Goal: Transaction & Acquisition: Book appointment/travel/reservation

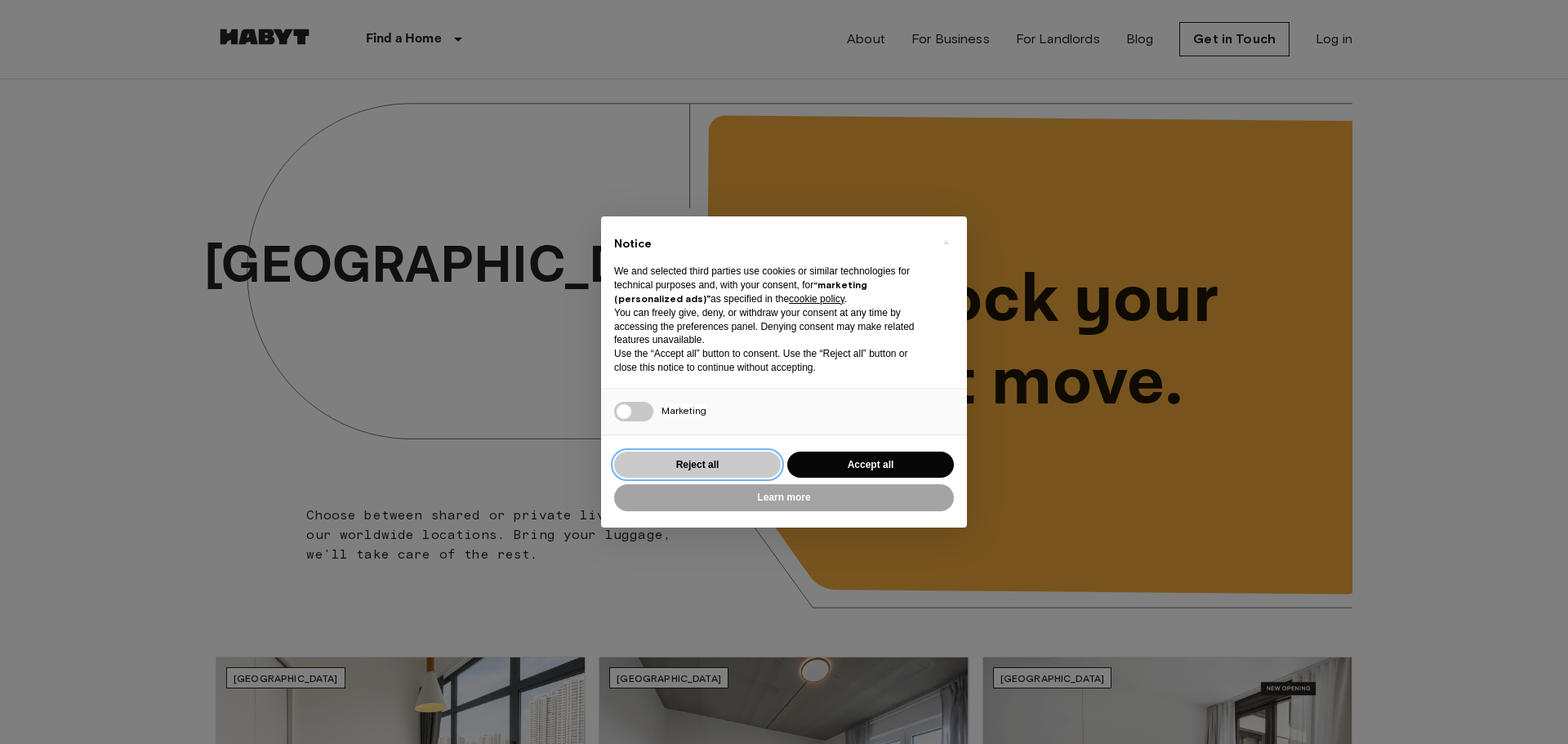
click at [703, 462] on button "Reject all" at bounding box center [698, 465] width 167 height 27
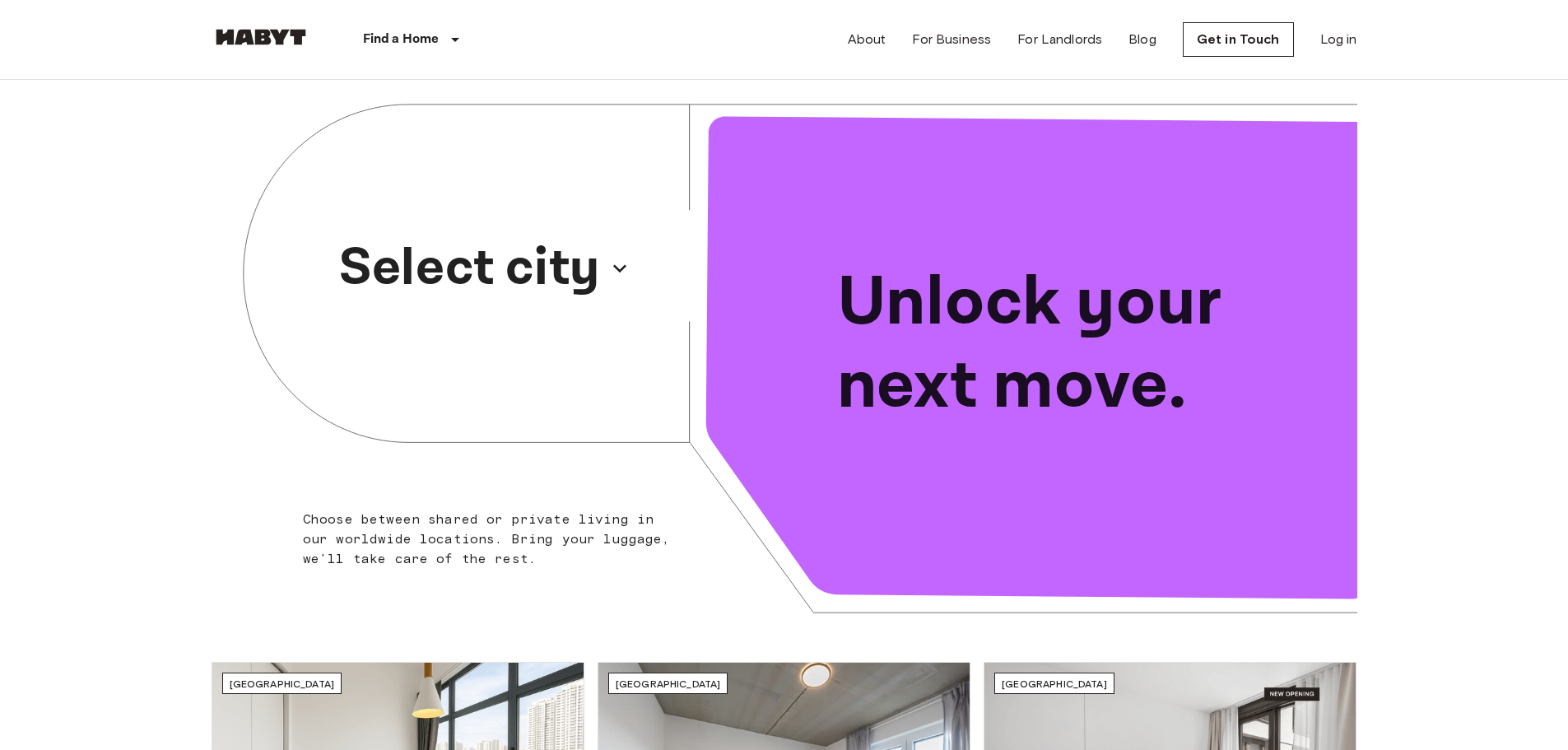
click at [564, 273] on p "Select city" at bounding box center [470, 268] width 261 height 79
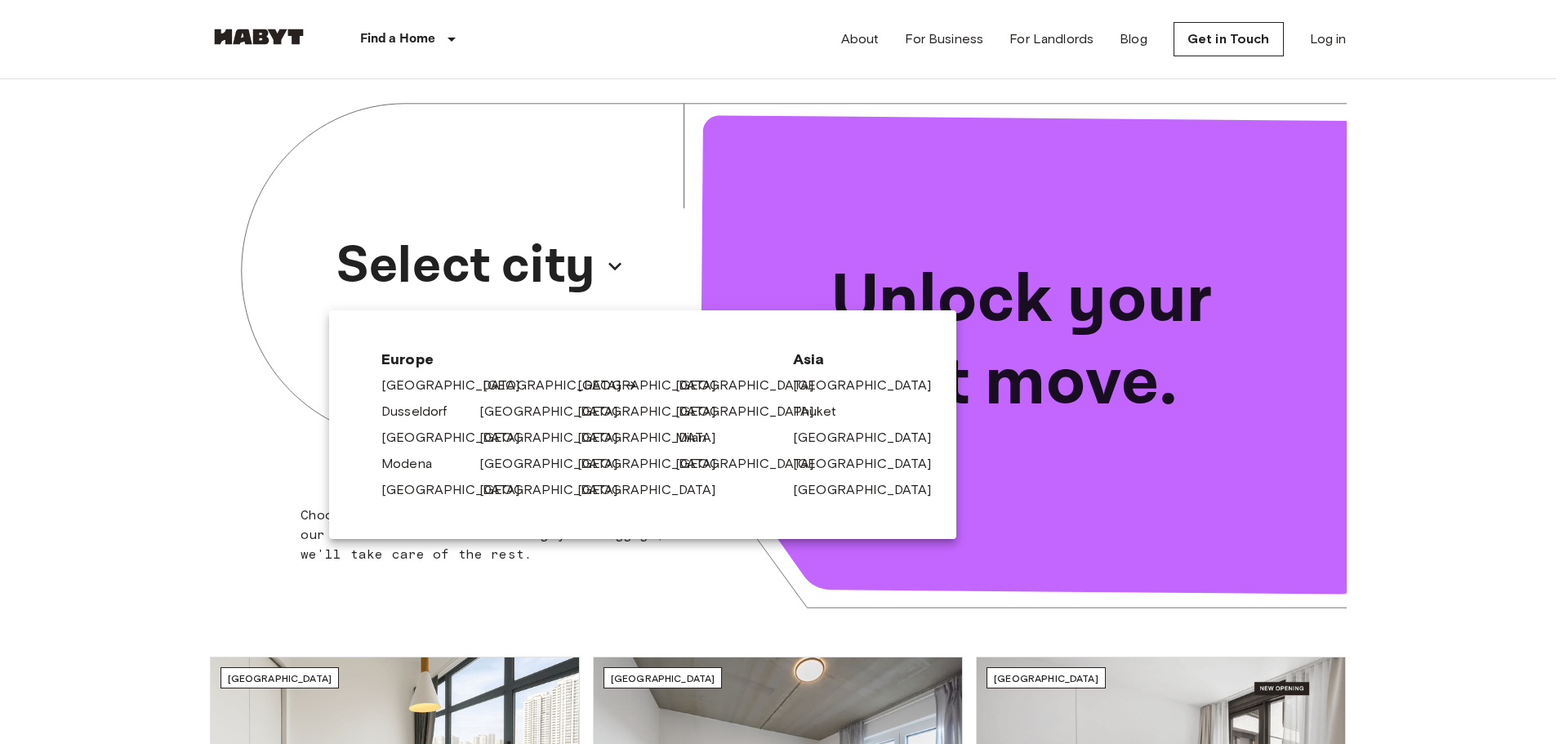
click at [481, 386] on div "[GEOGRAPHIC_DATA]" at bounding box center [522, 382] width 98 height 26
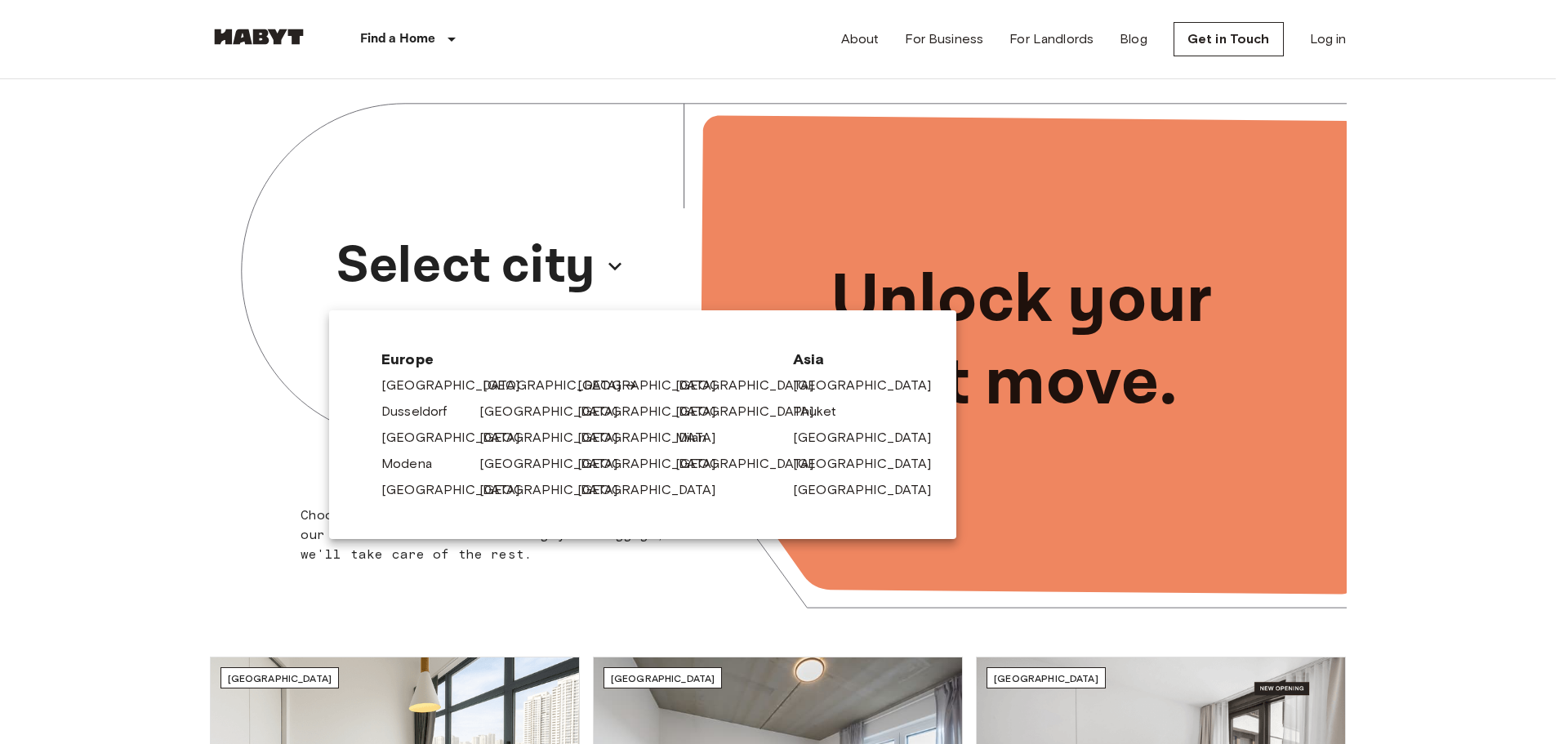
click at [486, 384] on link "[GEOGRAPHIC_DATA]" at bounding box center [560, 385] width 156 height 19
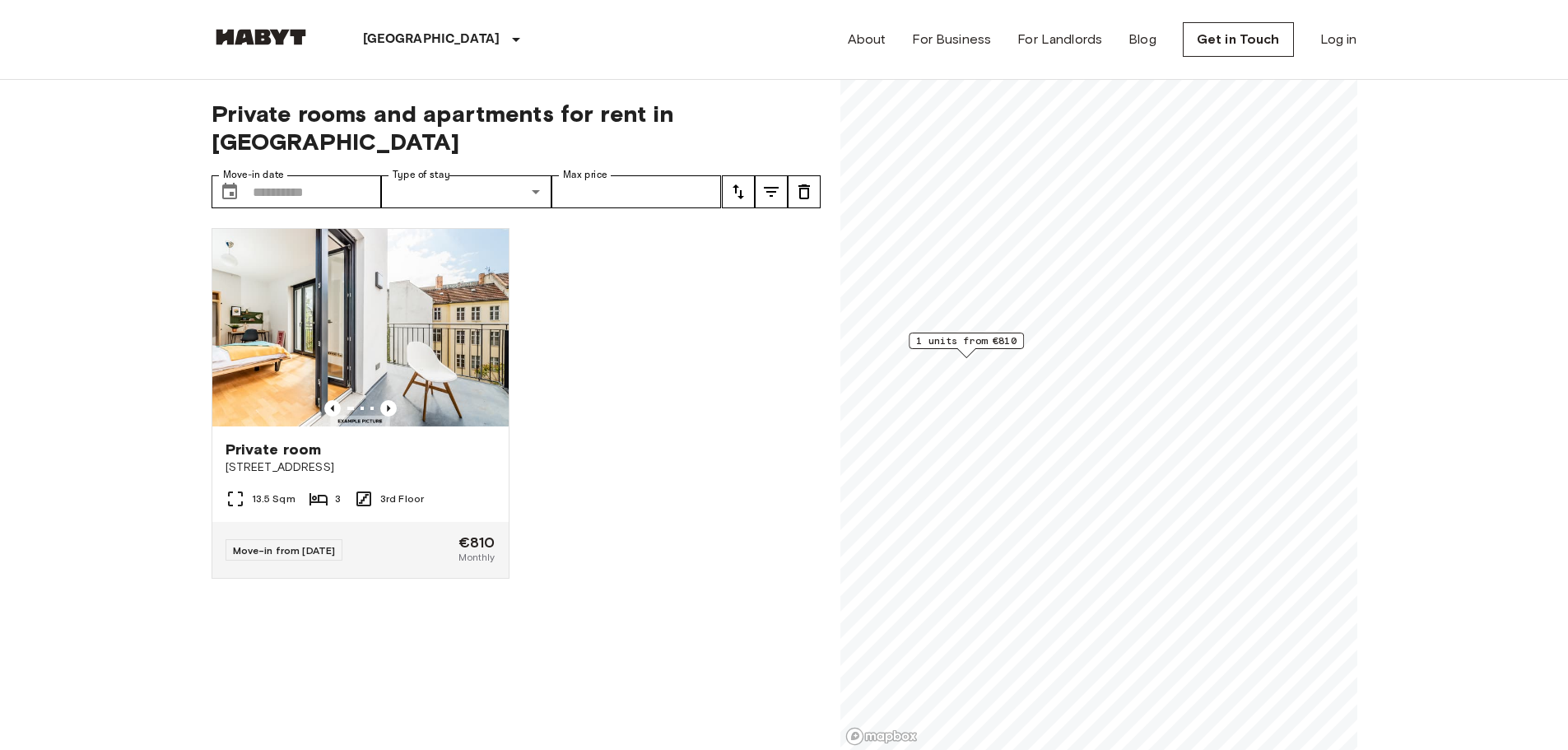
click at [983, 339] on span "1 units from €810" at bounding box center [966, 340] width 101 height 15
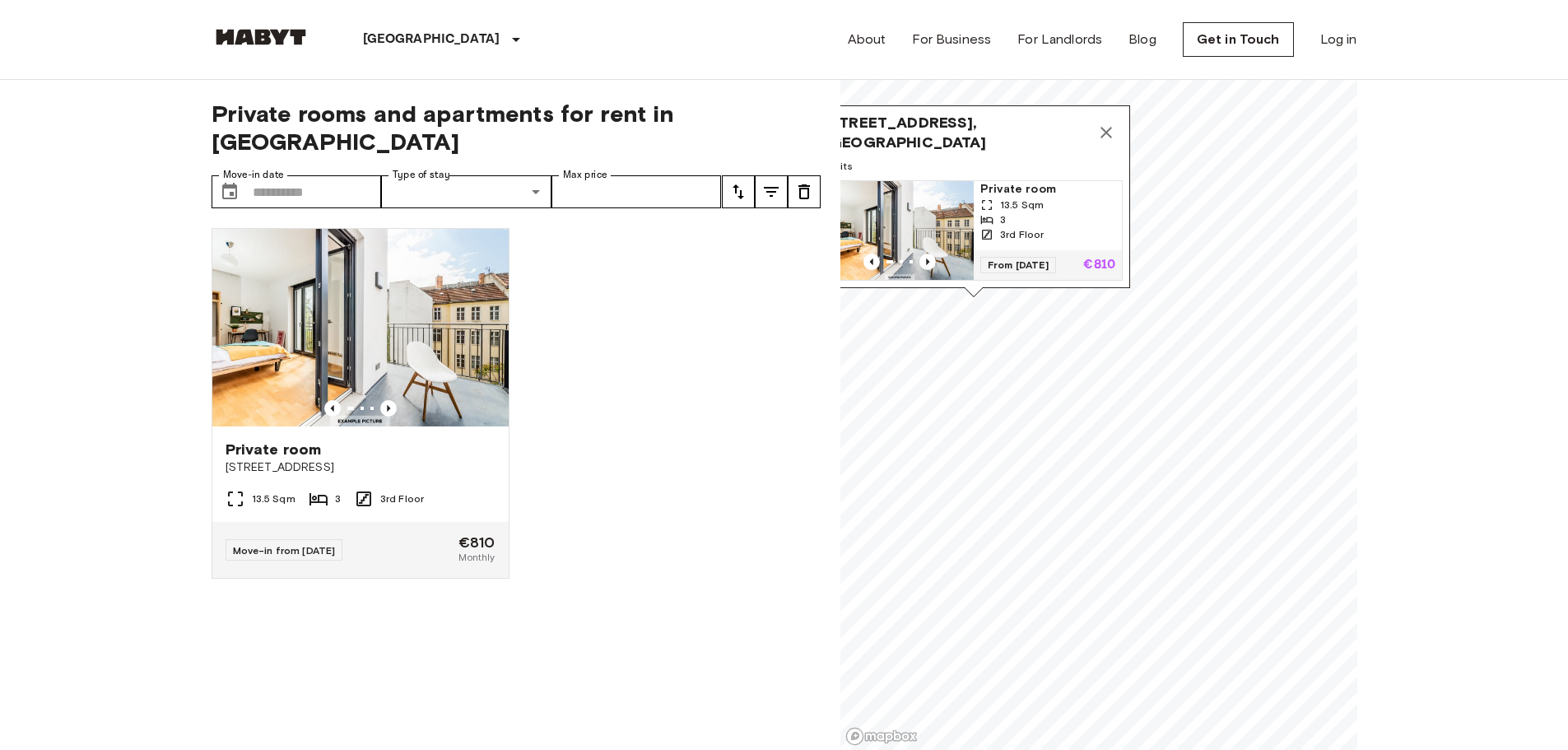
click at [1109, 122] on icon "Map marker" at bounding box center [1105, 132] width 20 height 20
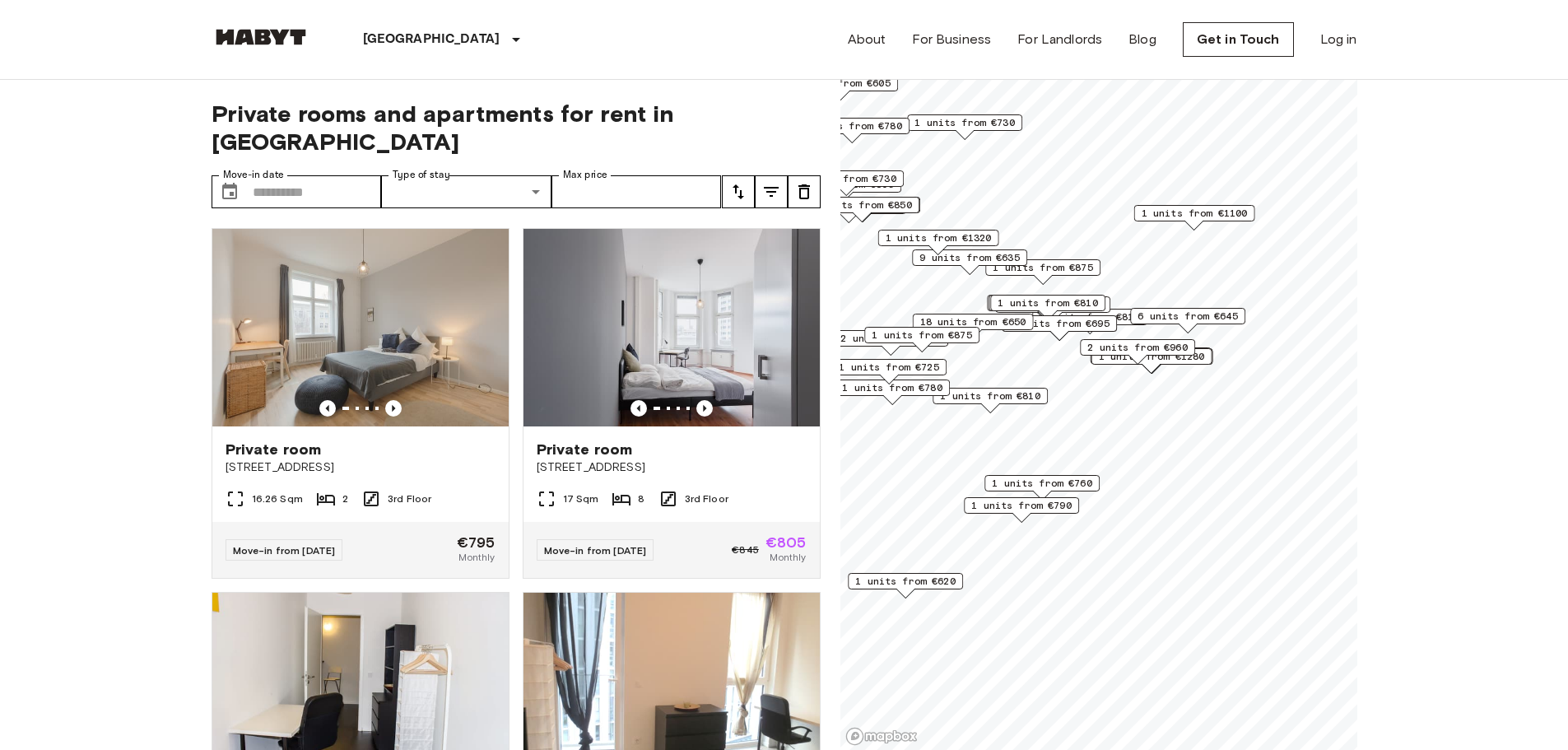
click at [1062, 477] on span "1 units from €760" at bounding box center [1042, 483] width 101 height 15
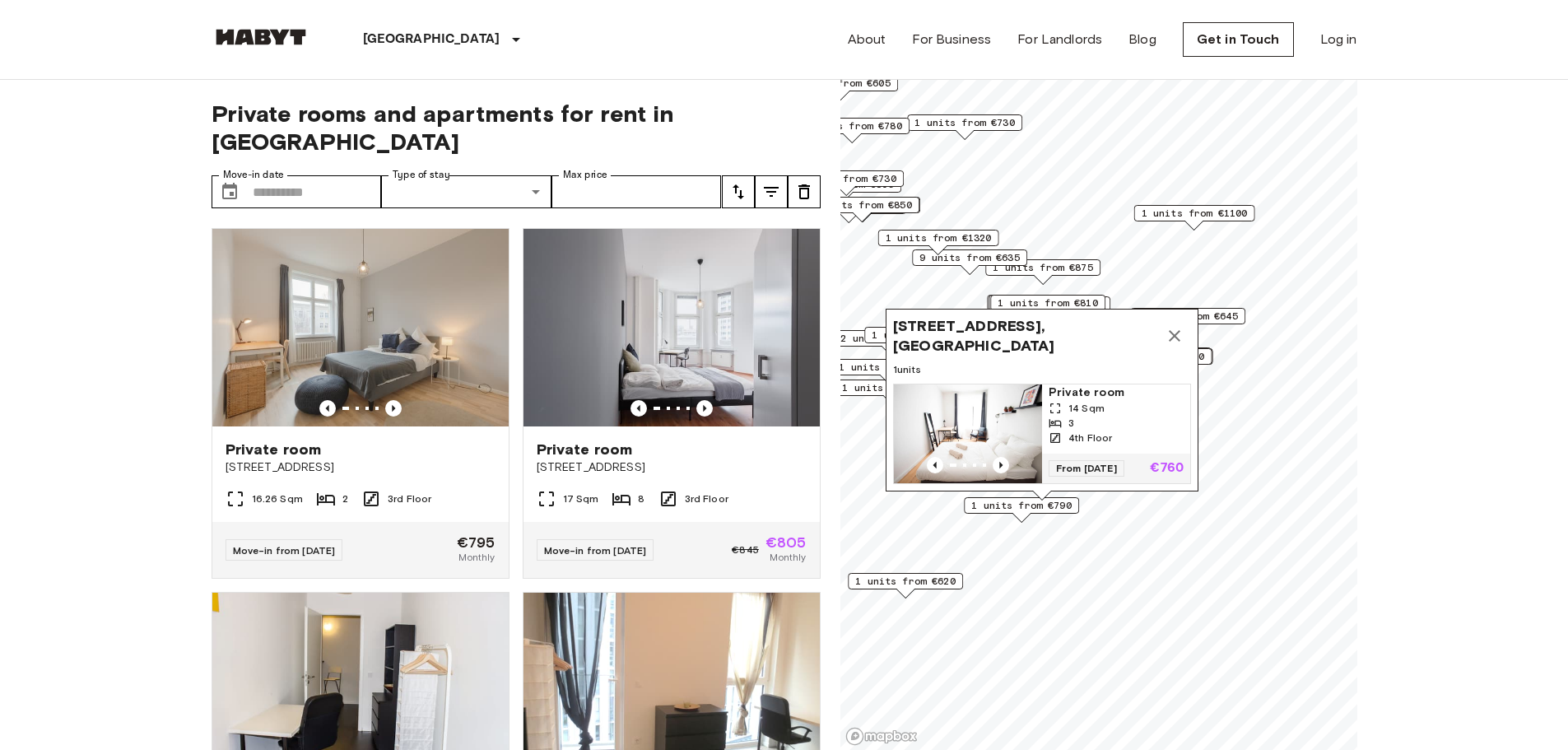
click at [1002, 410] on img "Map marker" at bounding box center [967, 434] width 148 height 99
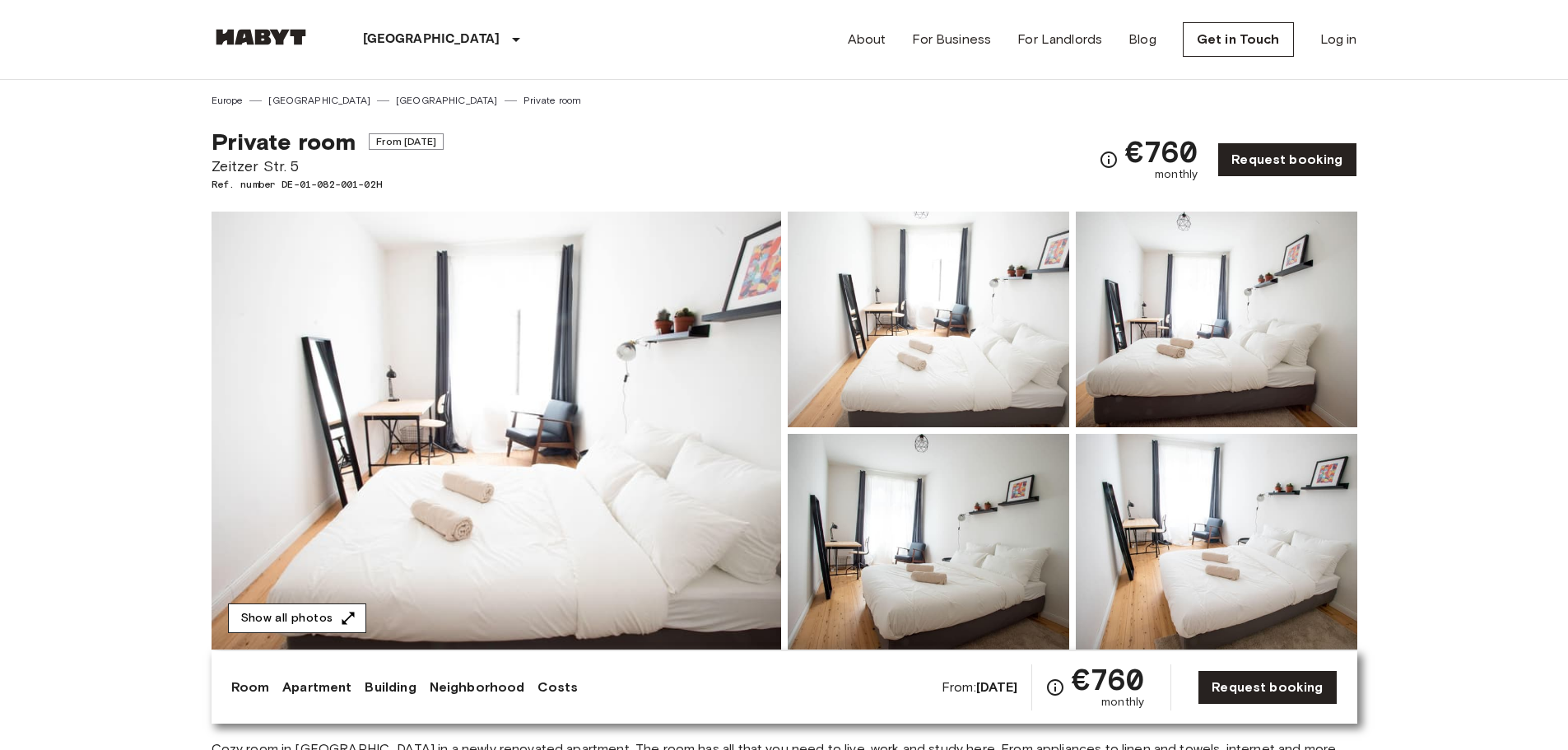
click at [325, 613] on button "Show all photos" at bounding box center [297, 618] width 138 height 31
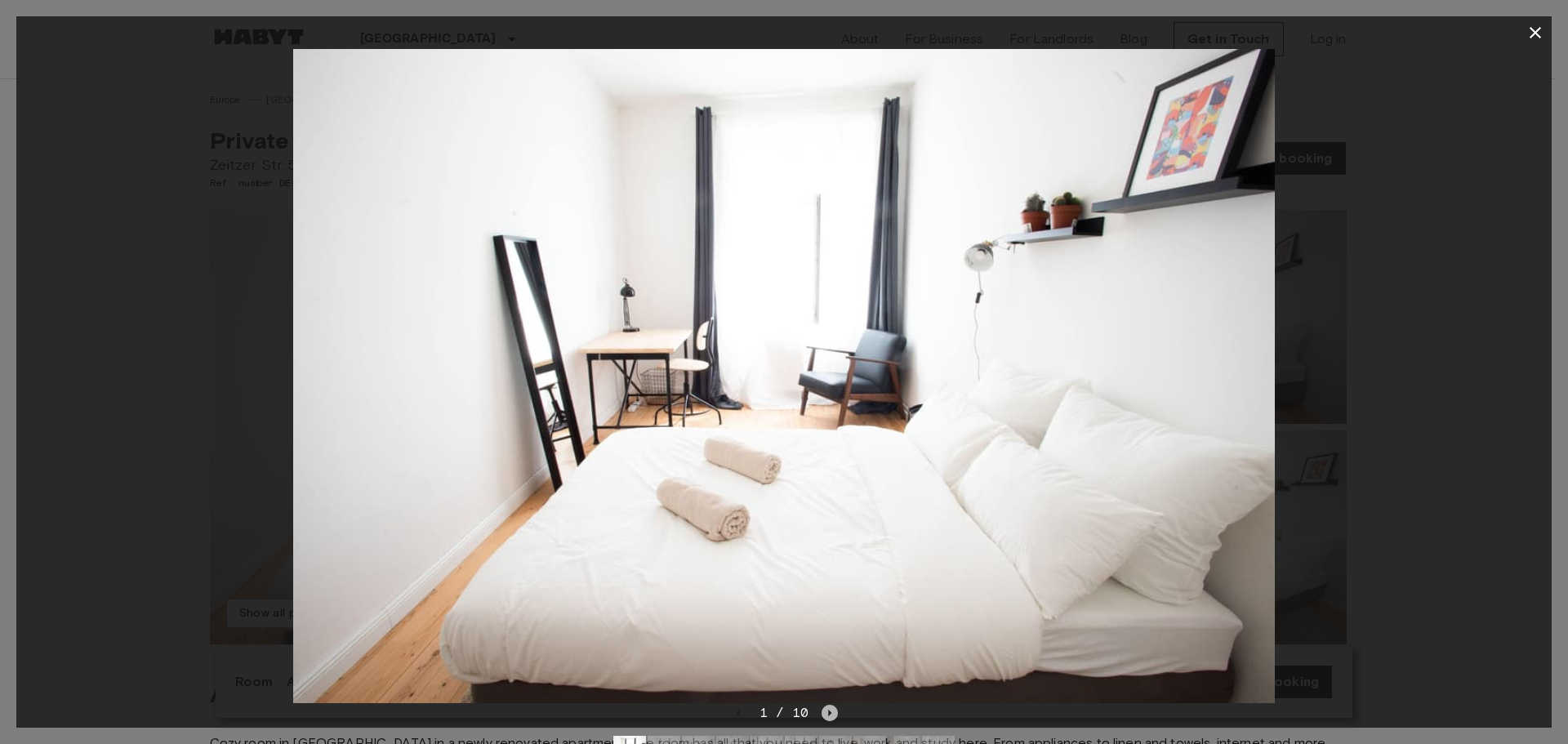
click at [823, 720] on icon "Next image" at bounding box center [830, 713] width 17 height 17
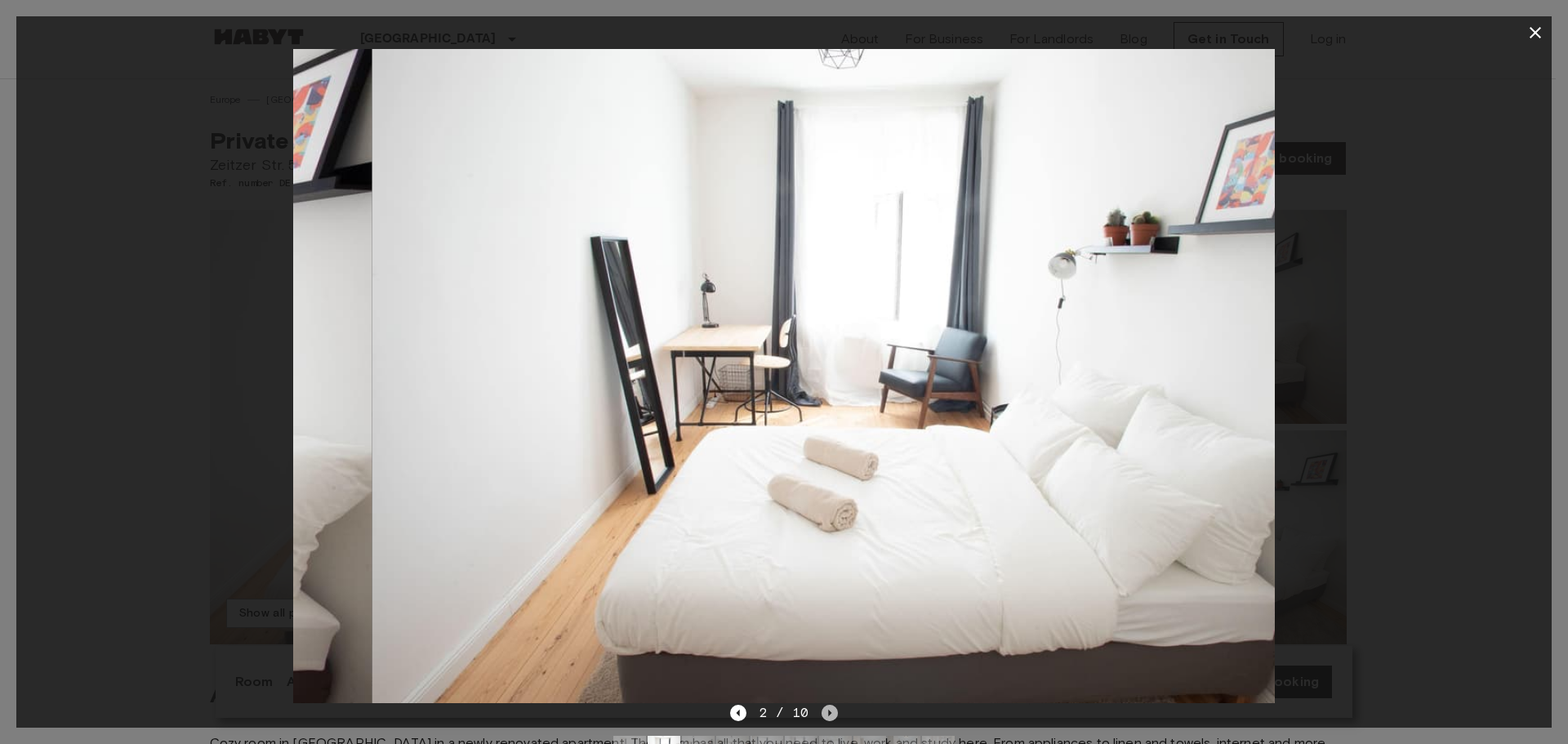
click at [823, 720] on icon "Next image" at bounding box center [830, 713] width 17 height 17
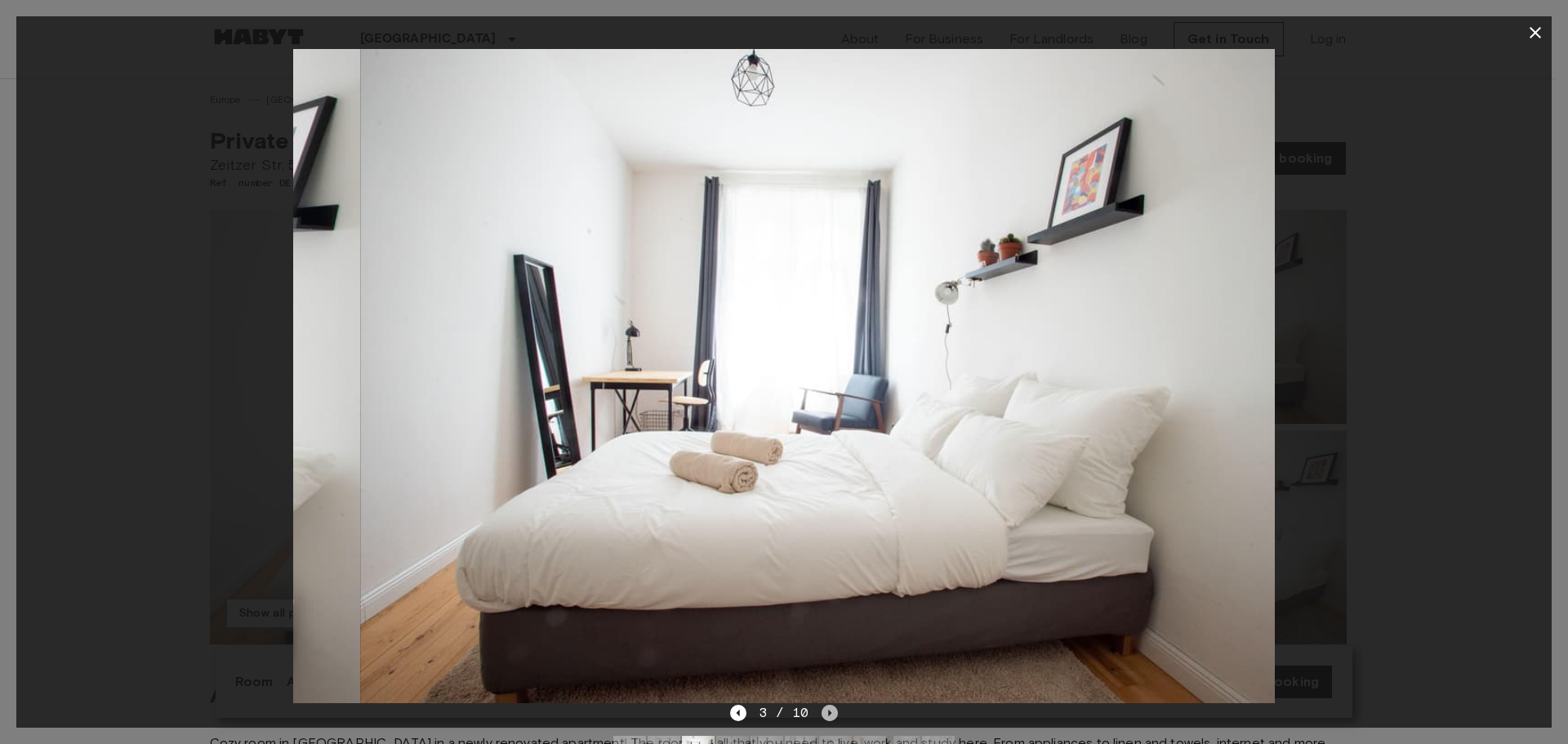
click at [823, 720] on icon "Next image" at bounding box center [830, 713] width 17 height 17
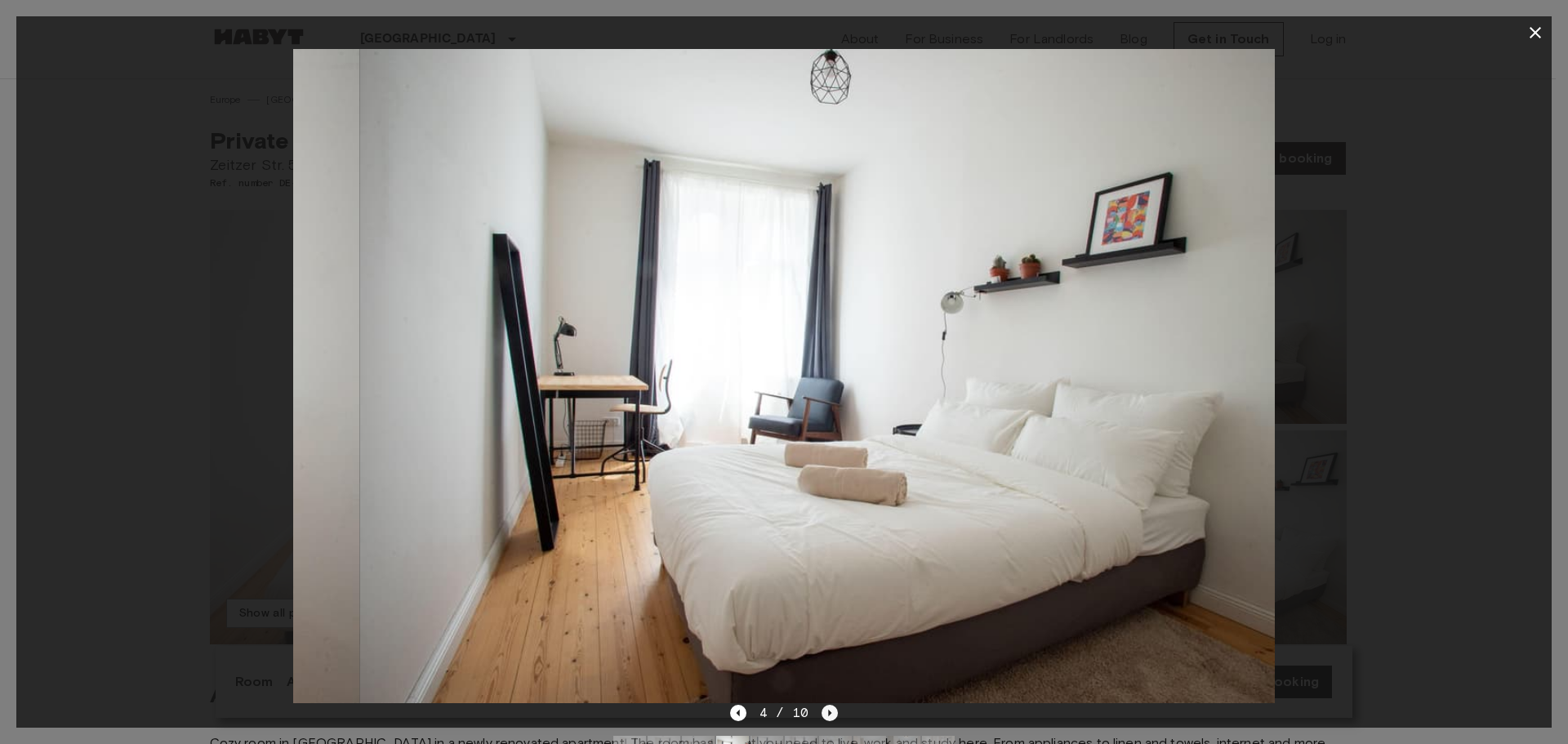
click at [823, 720] on icon "Next image" at bounding box center [830, 713] width 17 height 17
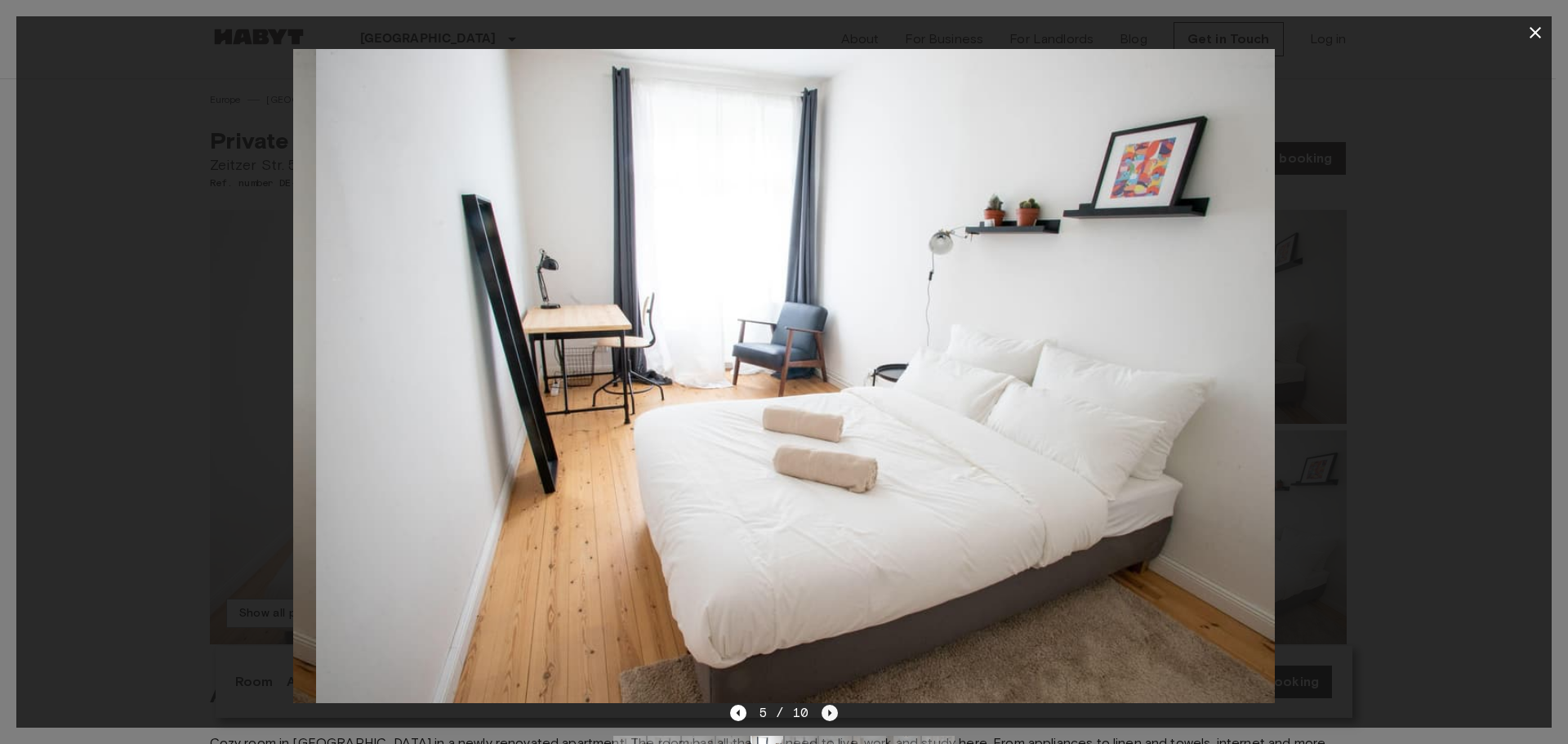
click at [823, 719] on icon "Next image" at bounding box center [830, 713] width 17 height 17
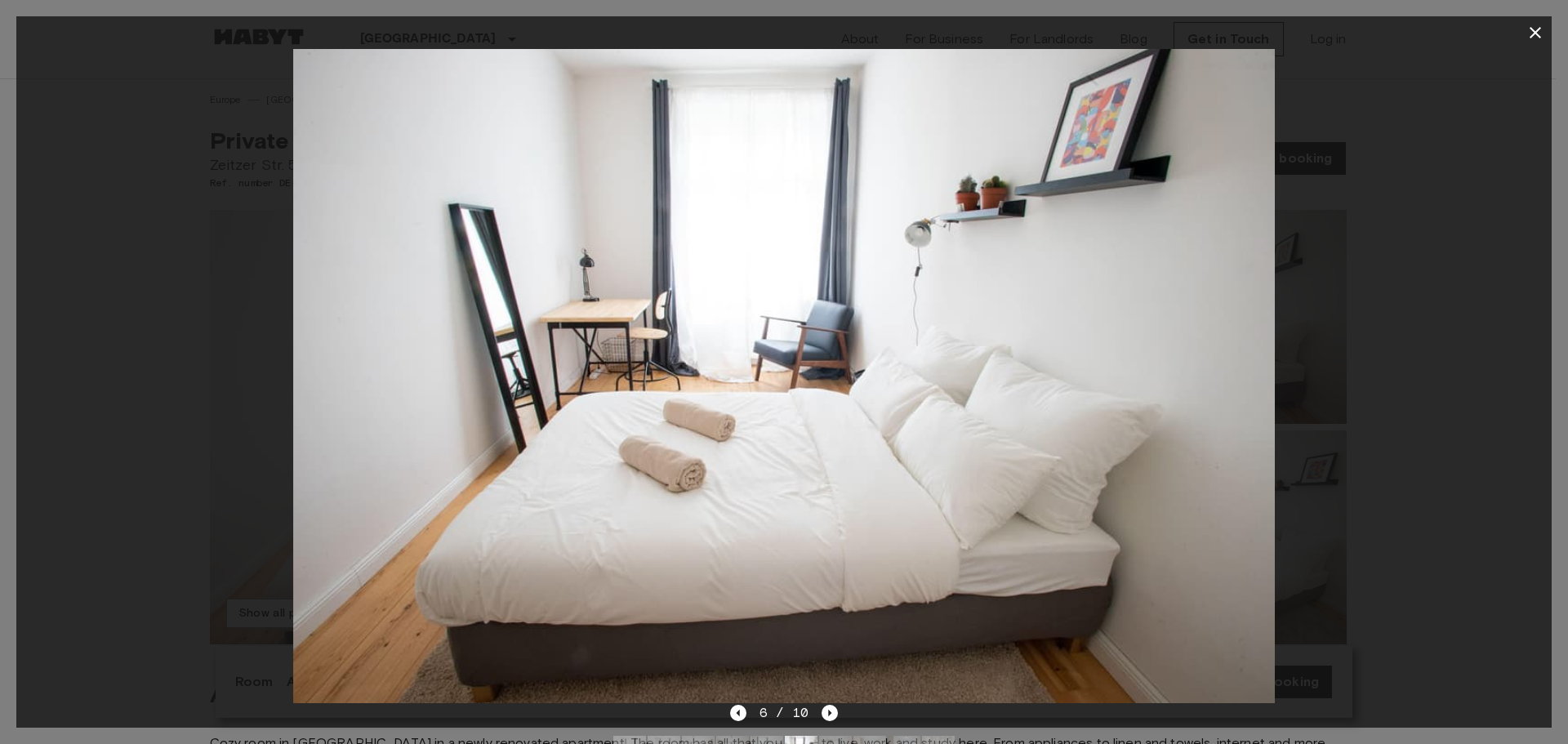
click at [816, 712] on div "6 / 10" at bounding box center [784, 713] width 108 height 19
click at [824, 713] on icon "Next image" at bounding box center [830, 713] width 17 height 17
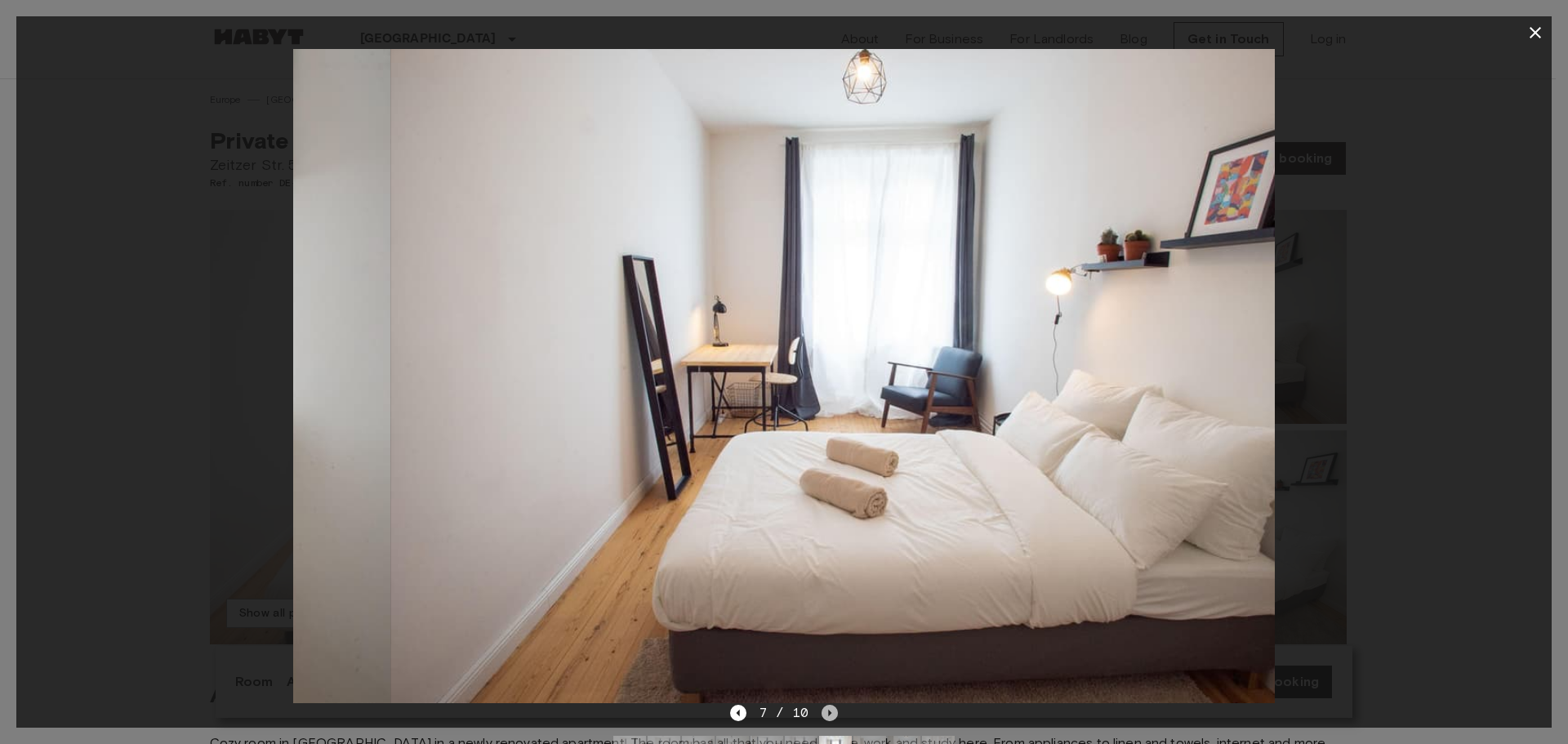
click at [824, 713] on icon "Next image" at bounding box center [830, 713] width 17 height 17
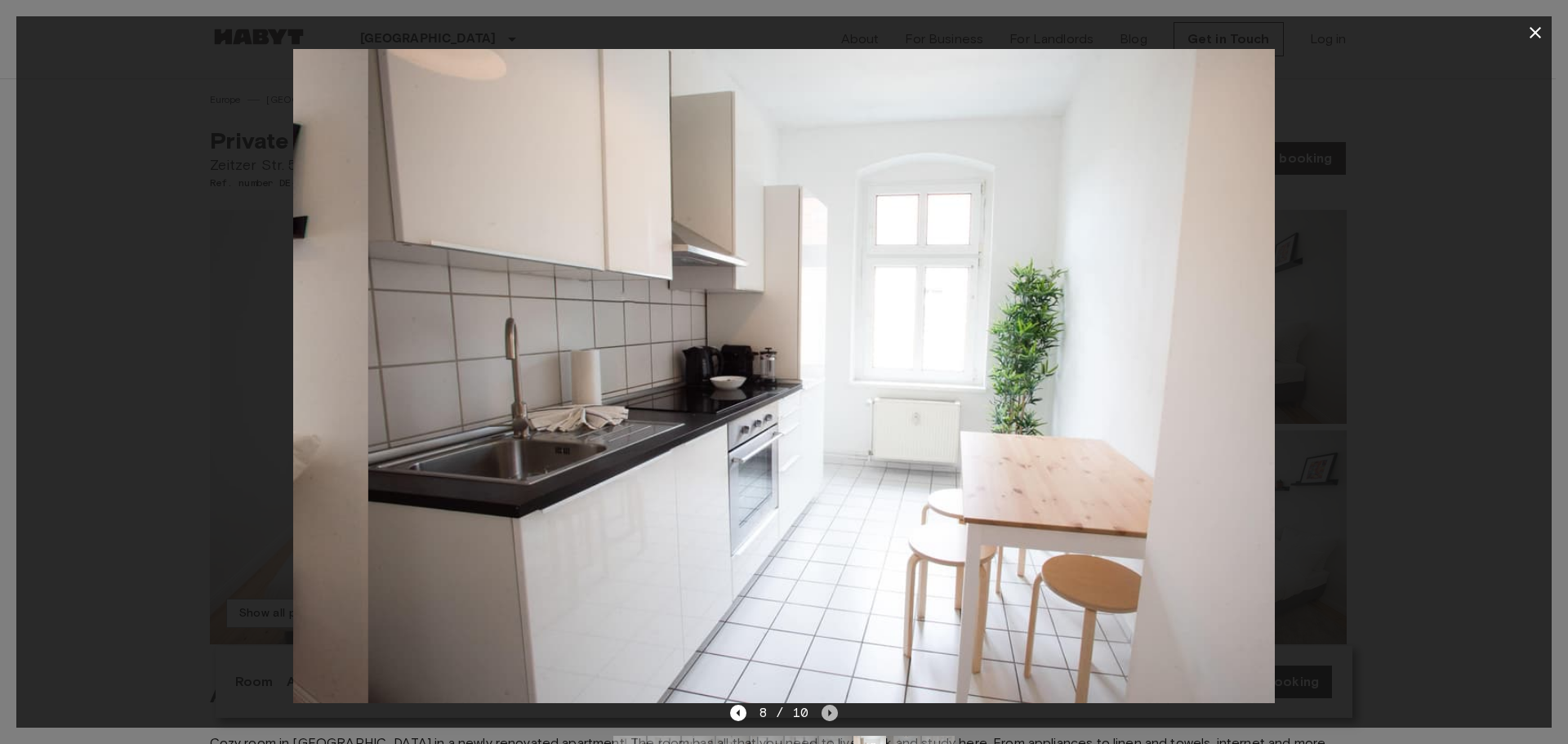
click at [824, 713] on icon "Next image" at bounding box center [830, 713] width 17 height 17
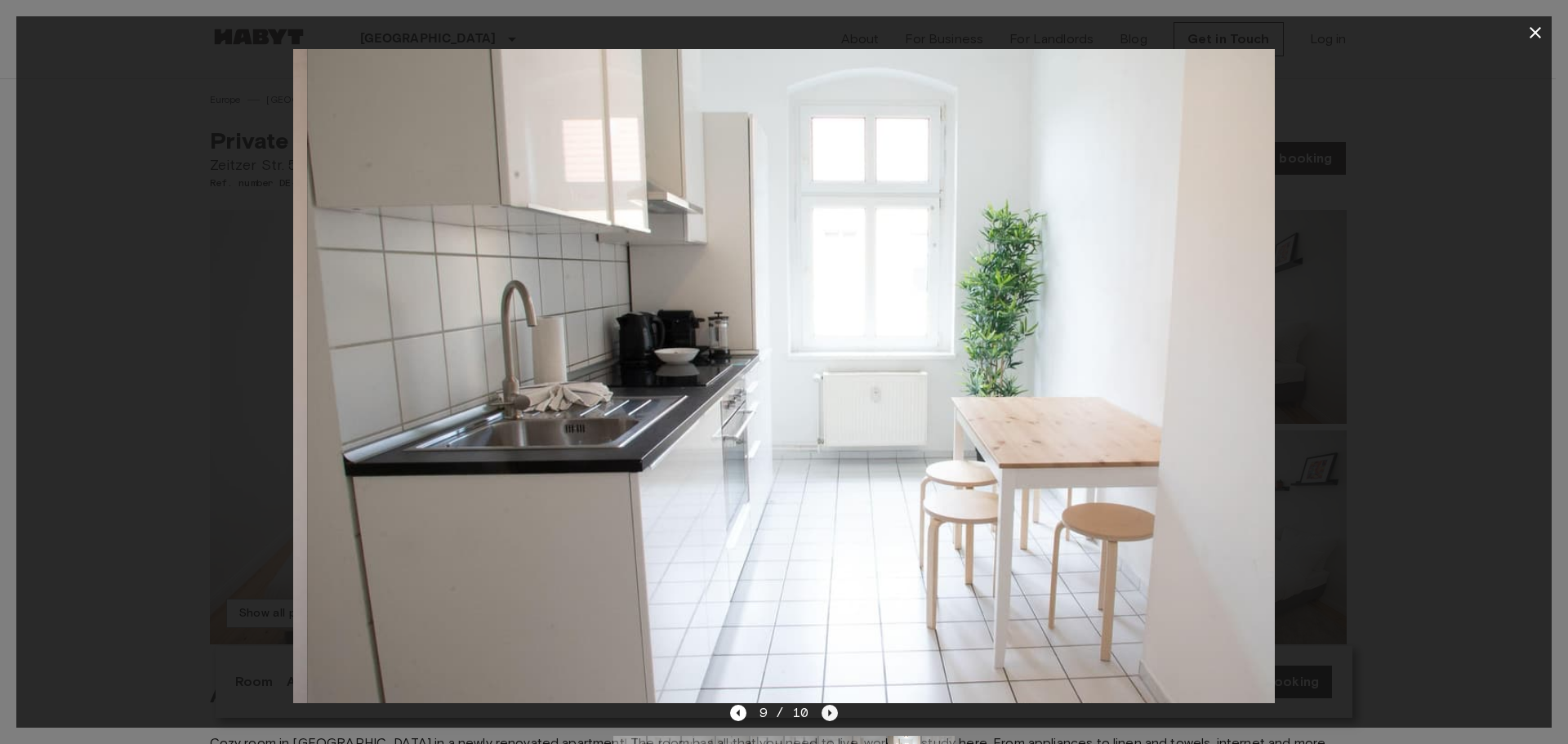
click at [825, 713] on icon "Next image" at bounding box center [830, 713] width 17 height 17
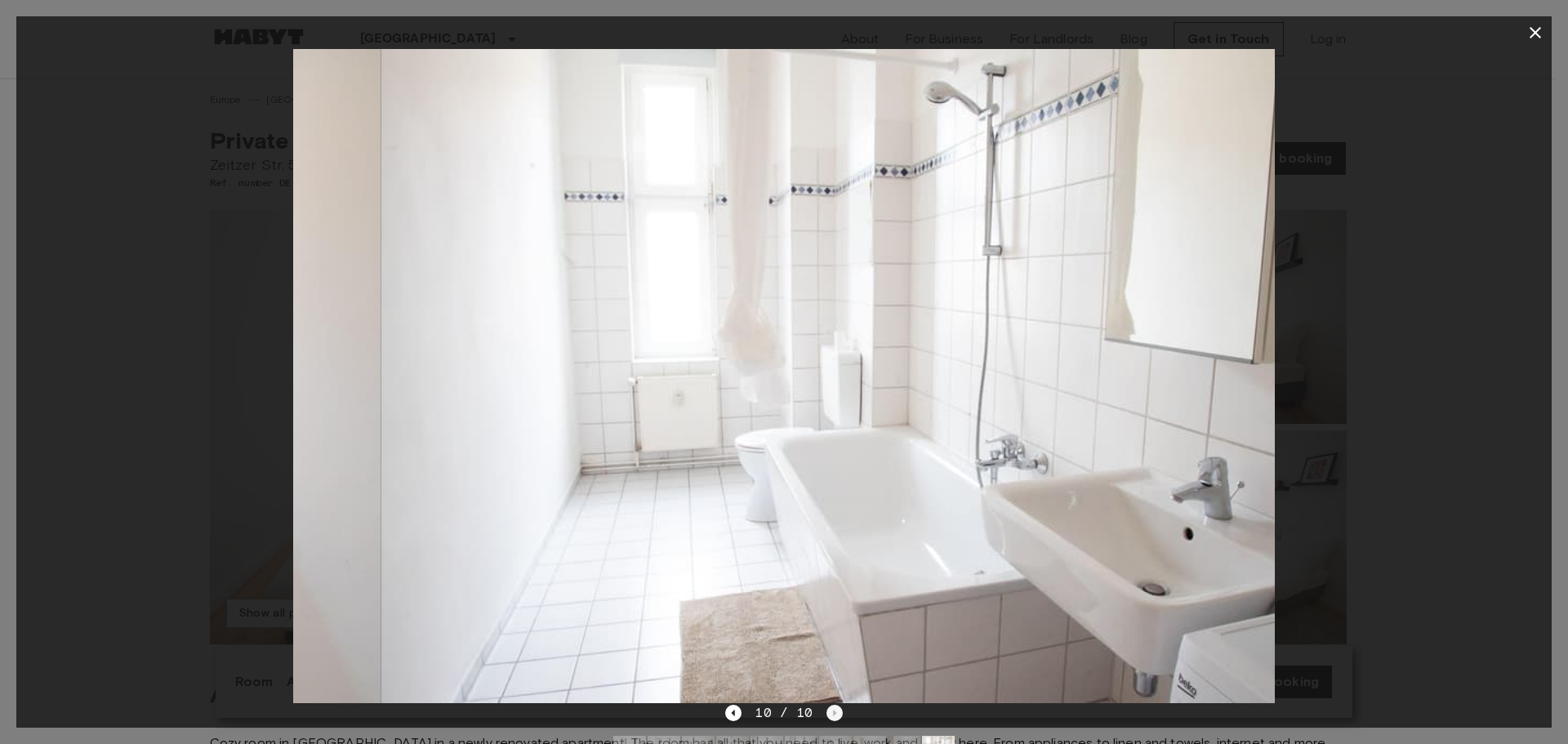
click at [825, 713] on div "10 / 10" at bounding box center [784, 713] width 117 height 19
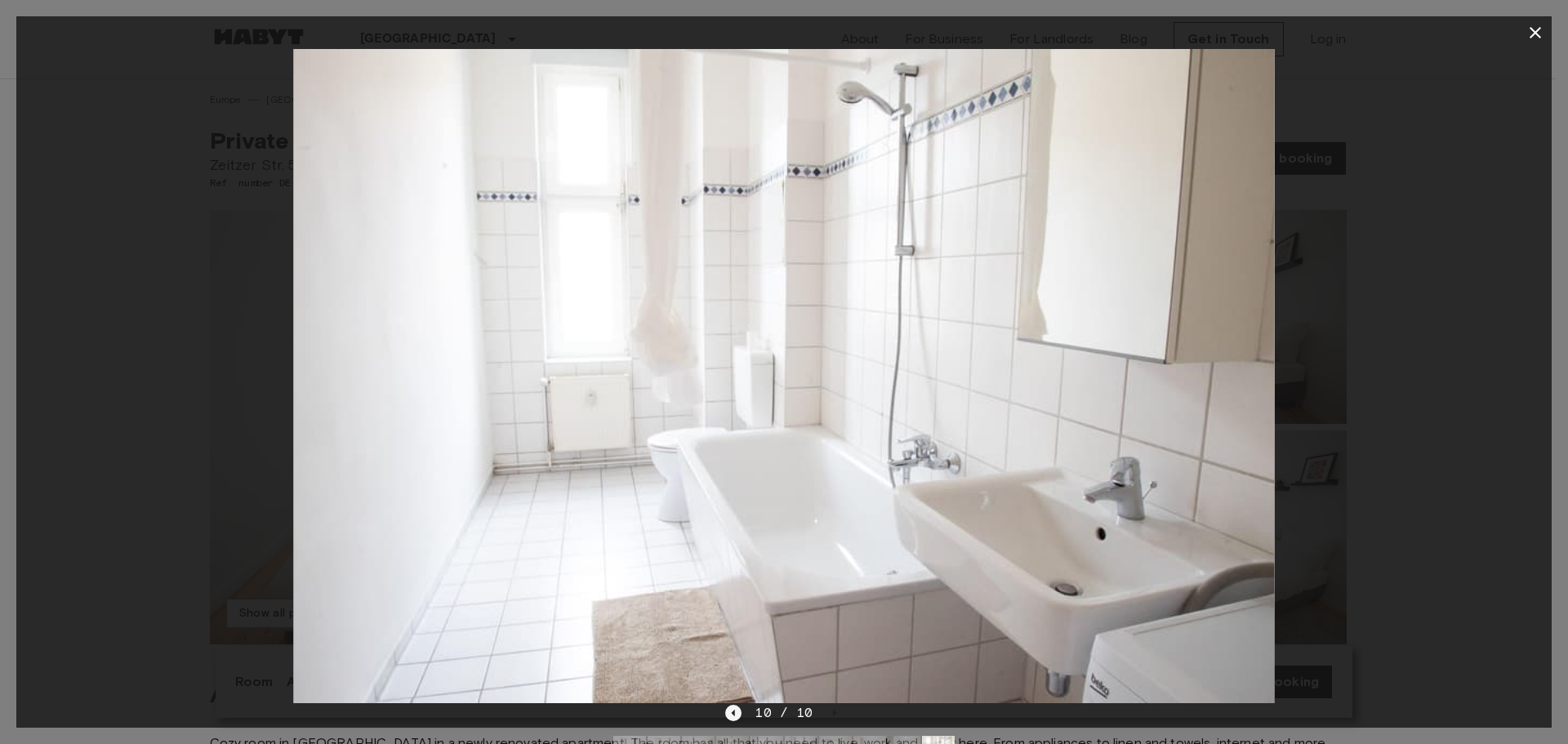
click at [728, 710] on icon "Previous image" at bounding box center [734, 713] width 17 height 17
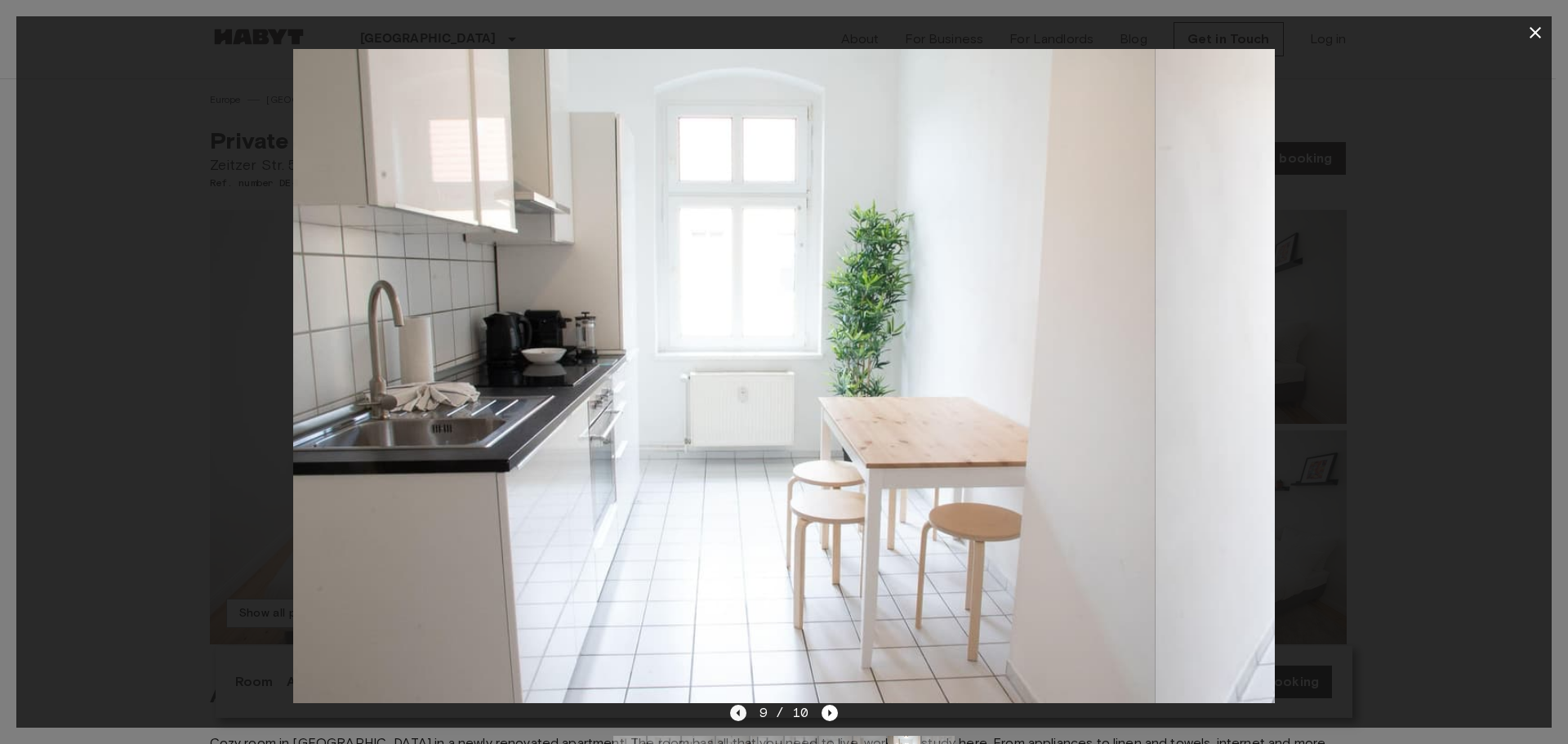
click at [728, 710] on div "9 / 10" at bounding box center [784, 742] width 1536 height 79
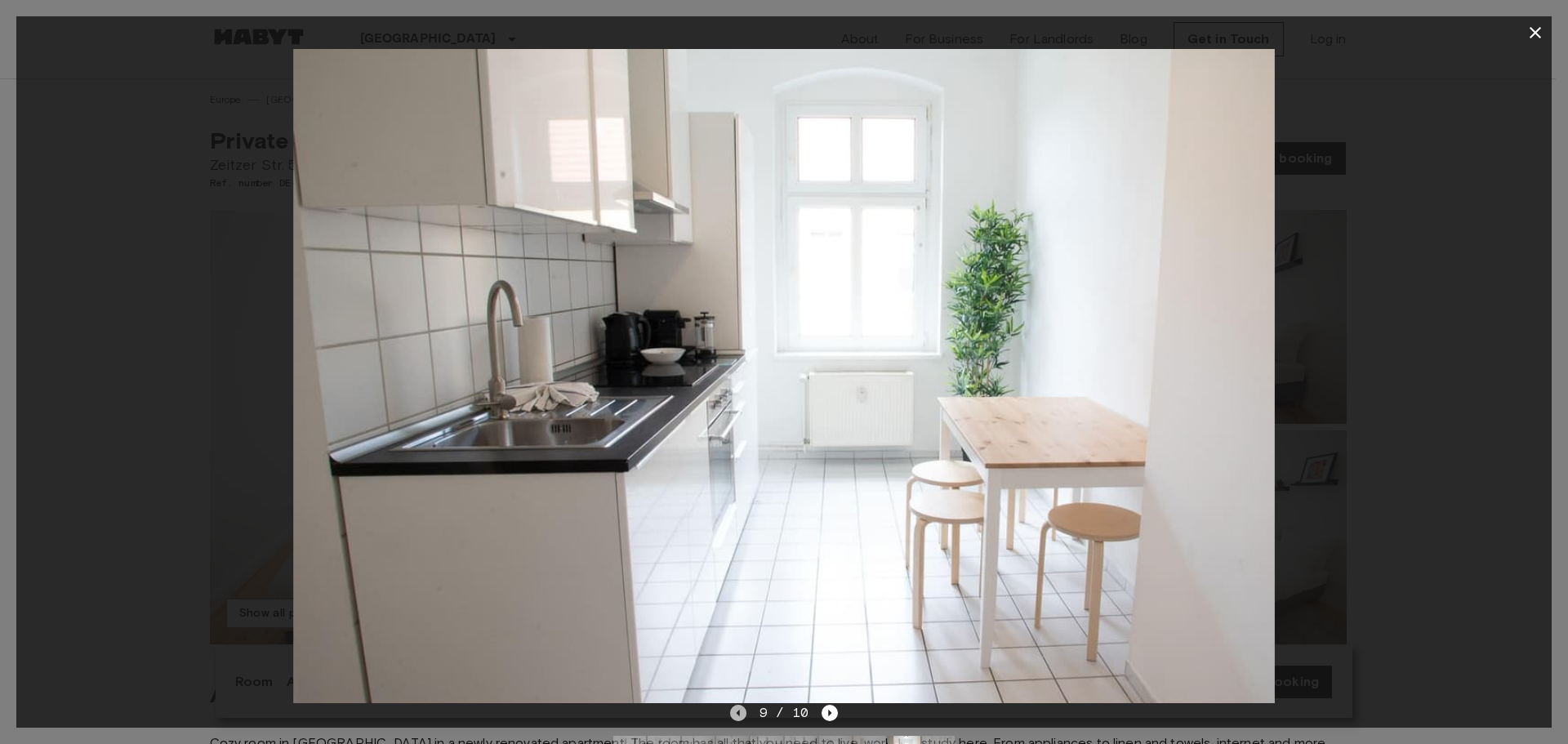
click at [730, 710] on icon "Previous image" at bounding box center [739, 713] width 17 height 17
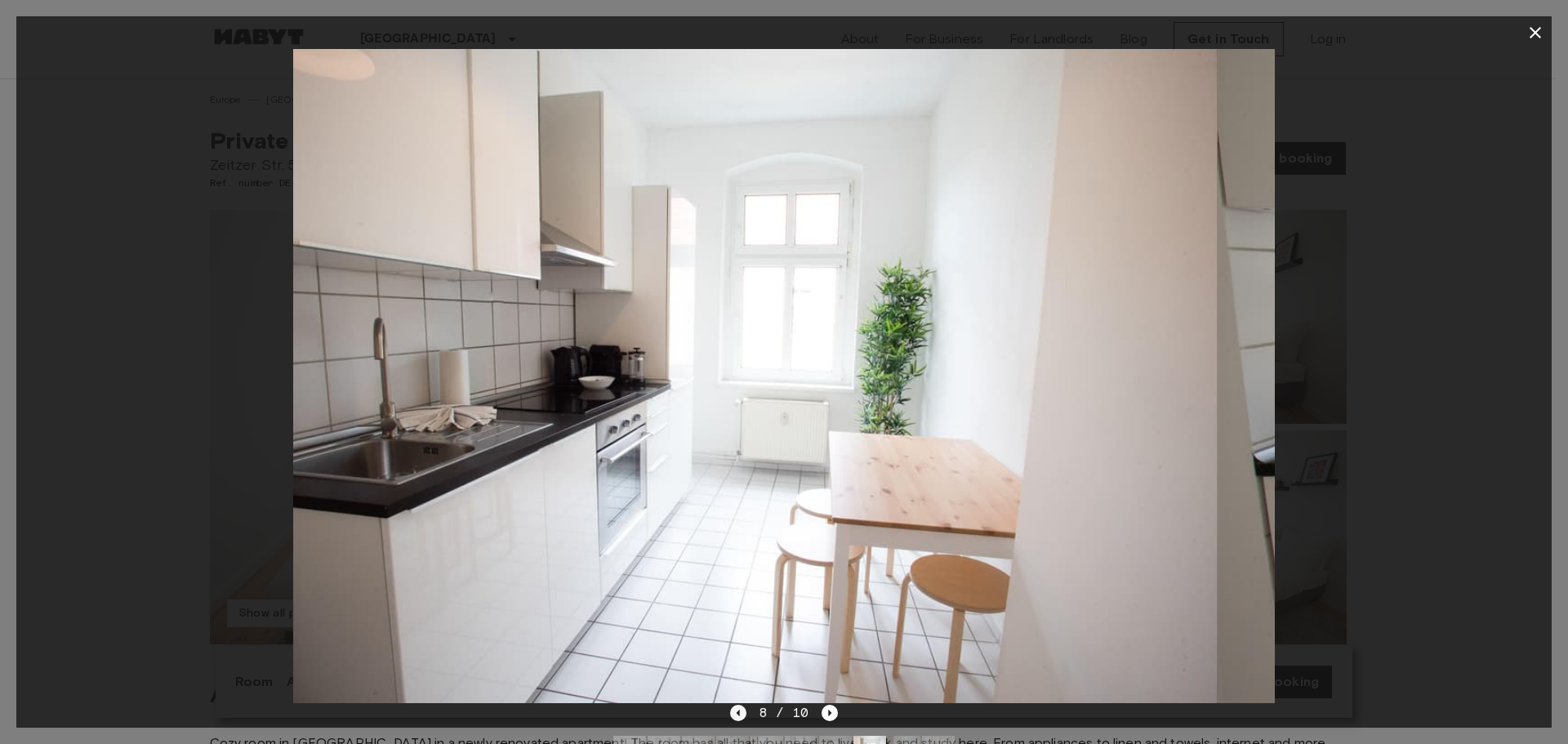
click at [730, 710] on icon "Previous image" at bounding box center [739, 713] width 17 height 17
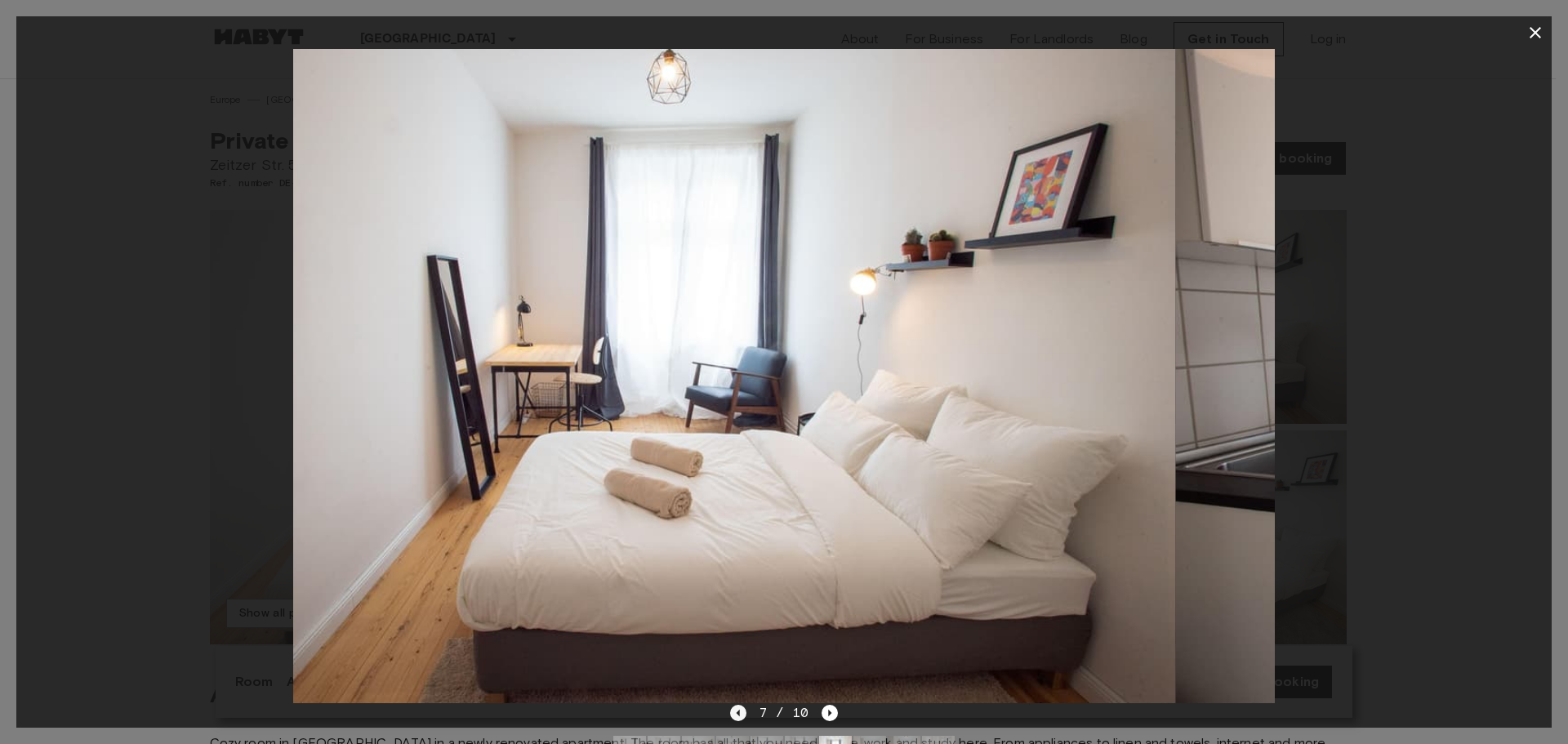
click at [730, 710] on icon "Previous image" at bounding box center [739, 713] width 17 height 17
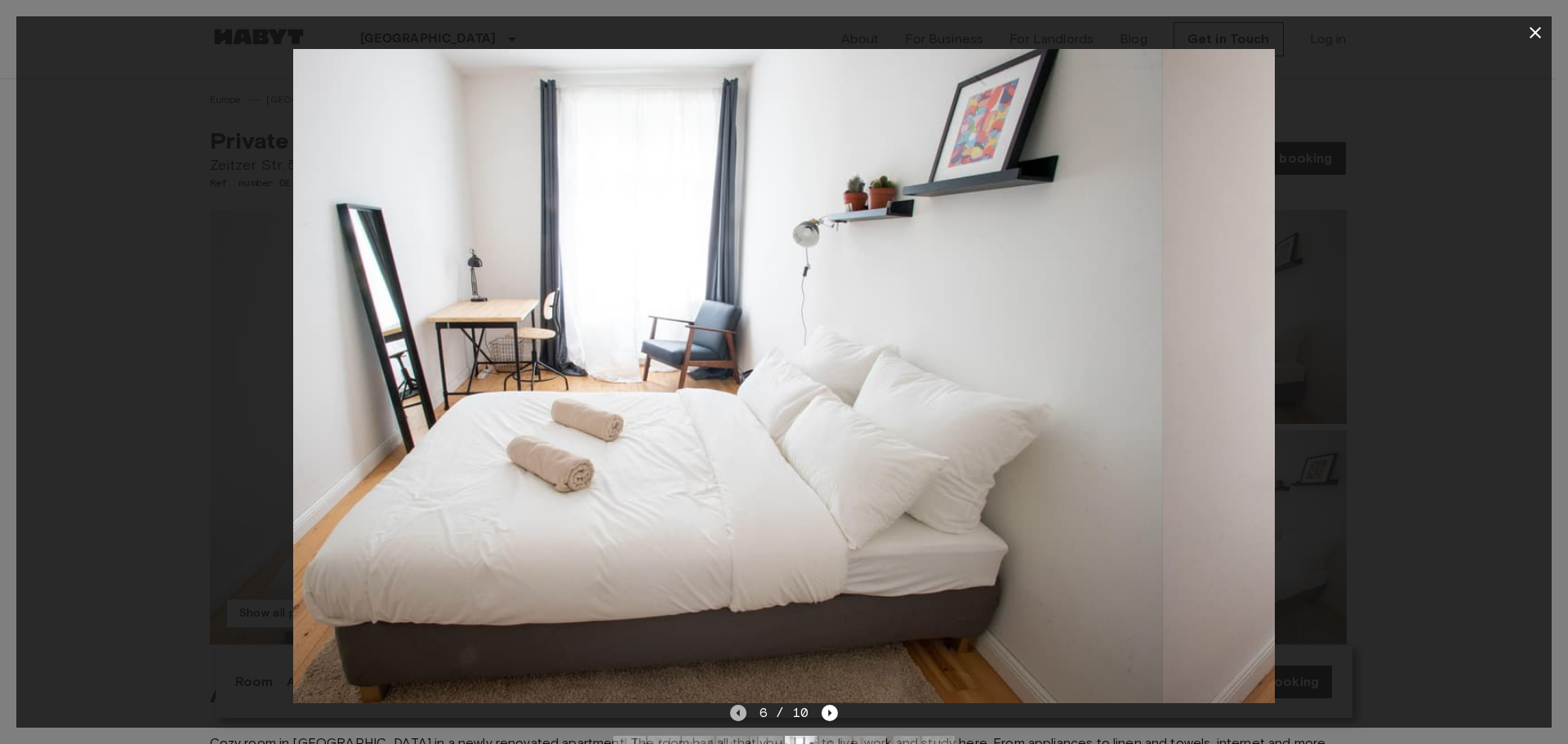
click at [730, 710] on icon "Previous image" at bounding box center [739, 713] width 17 height 17
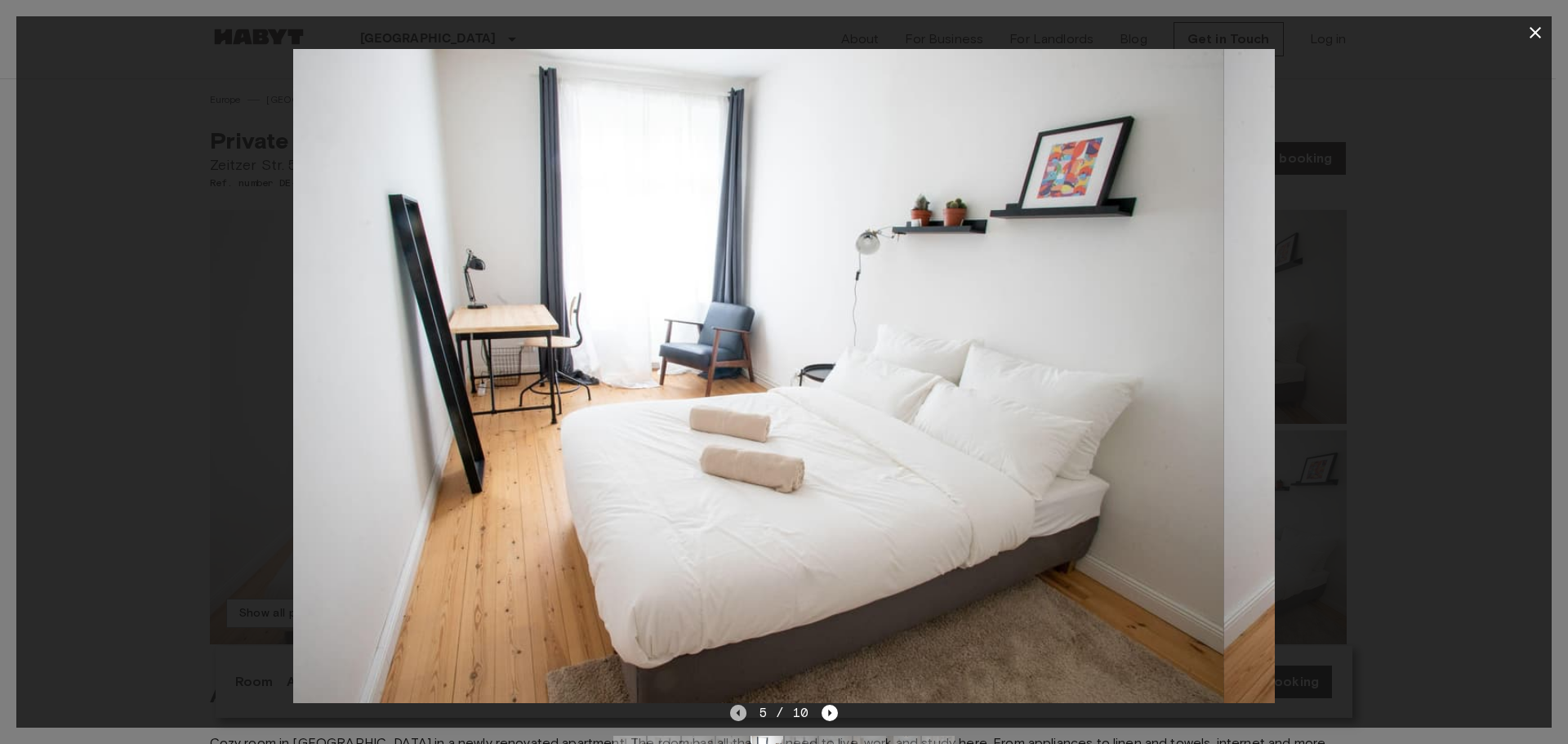
click at [730, 710] on icon "Previous image" at bounding box center [739, 713] width 17 height 17
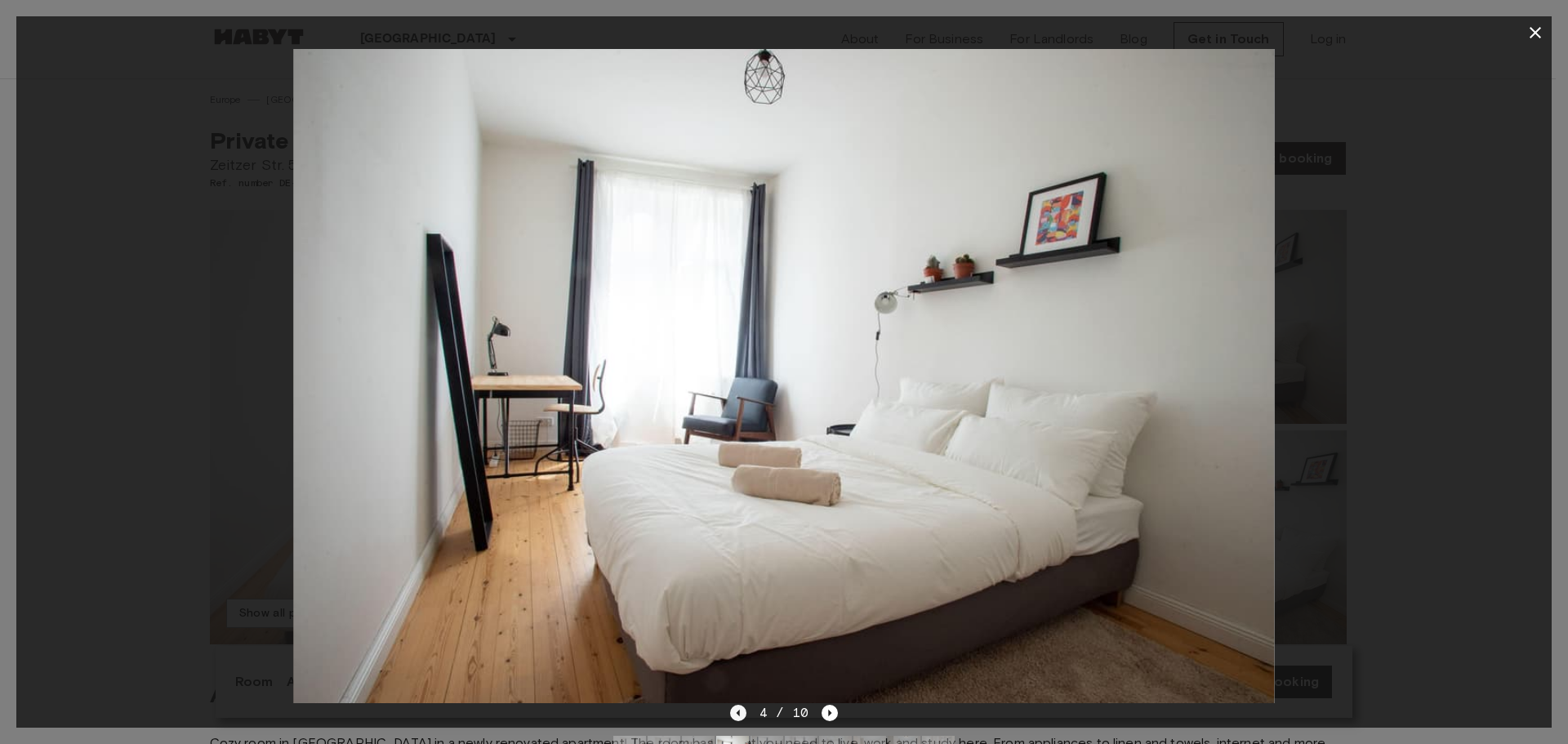
click at [733, 713] on icon "Previous image" at bounding box center [739, 713] width 17 height 17
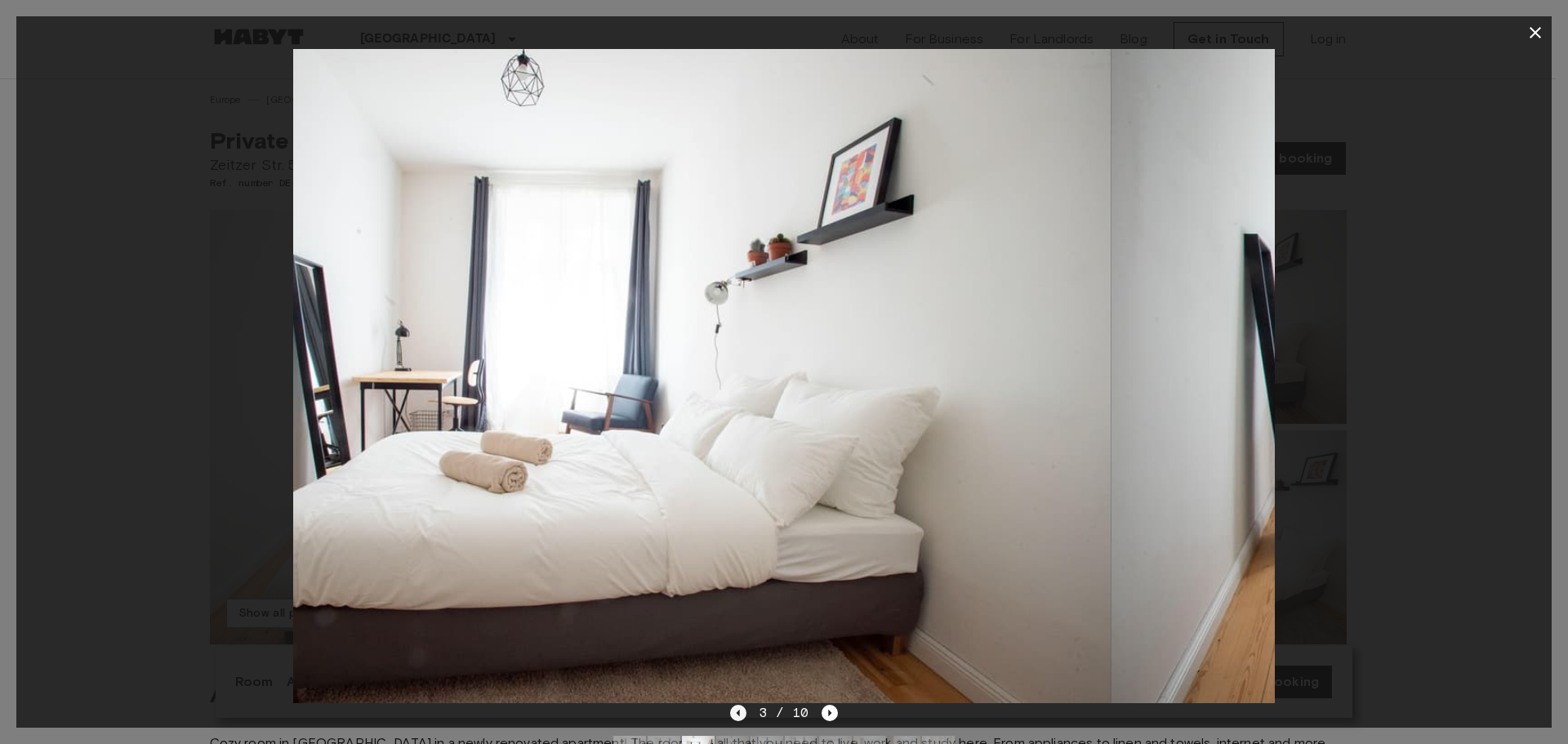
click at [733, 713] on icon "Previous image" at bounding box center [739, 713] width 17 height 17
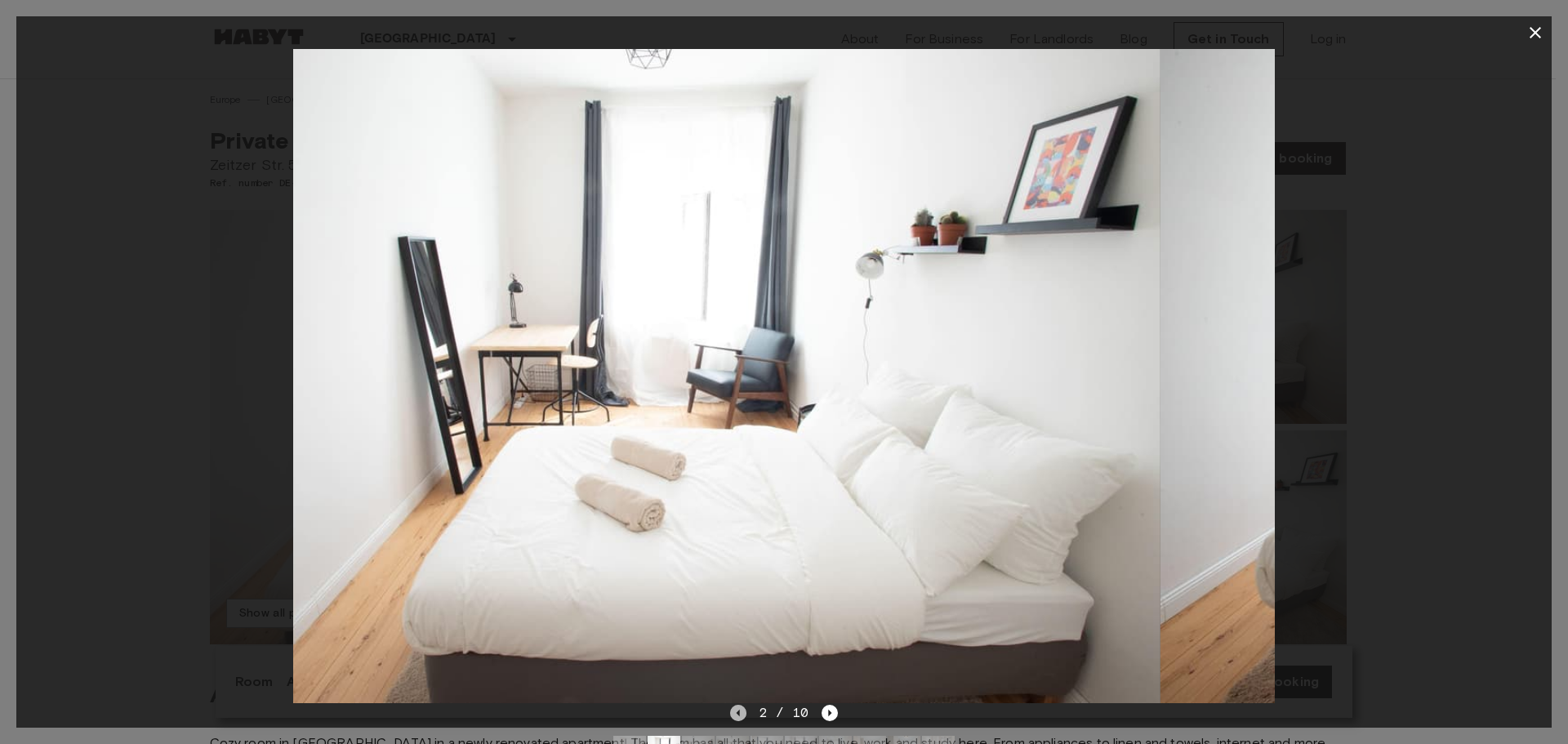
click at [733, 713] on icon "Previous image" at bounding box center [739, 713] width 17 height 17
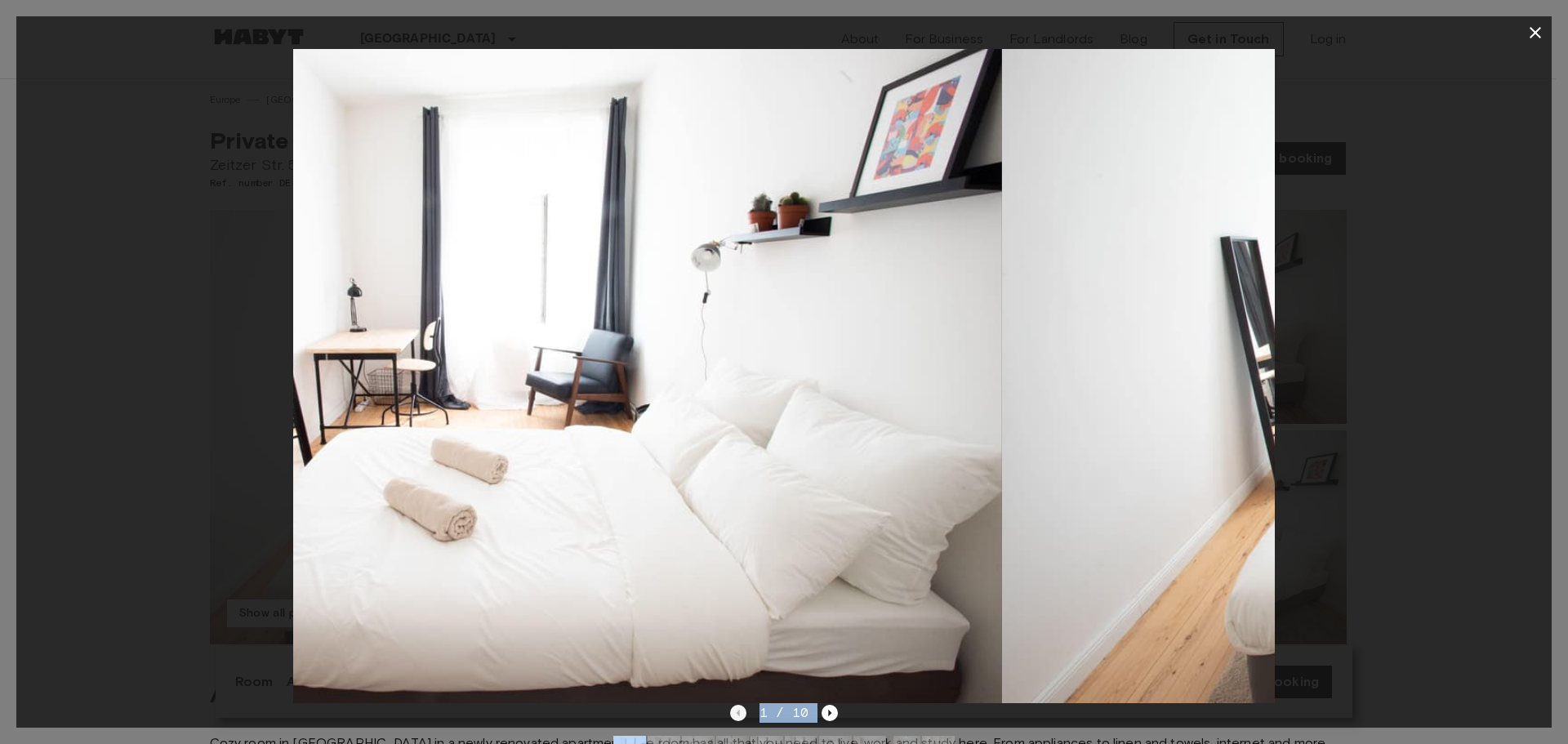
click at [733, 713] on div "1 / 10" at bounding box center [784, 713] width 108 height 19
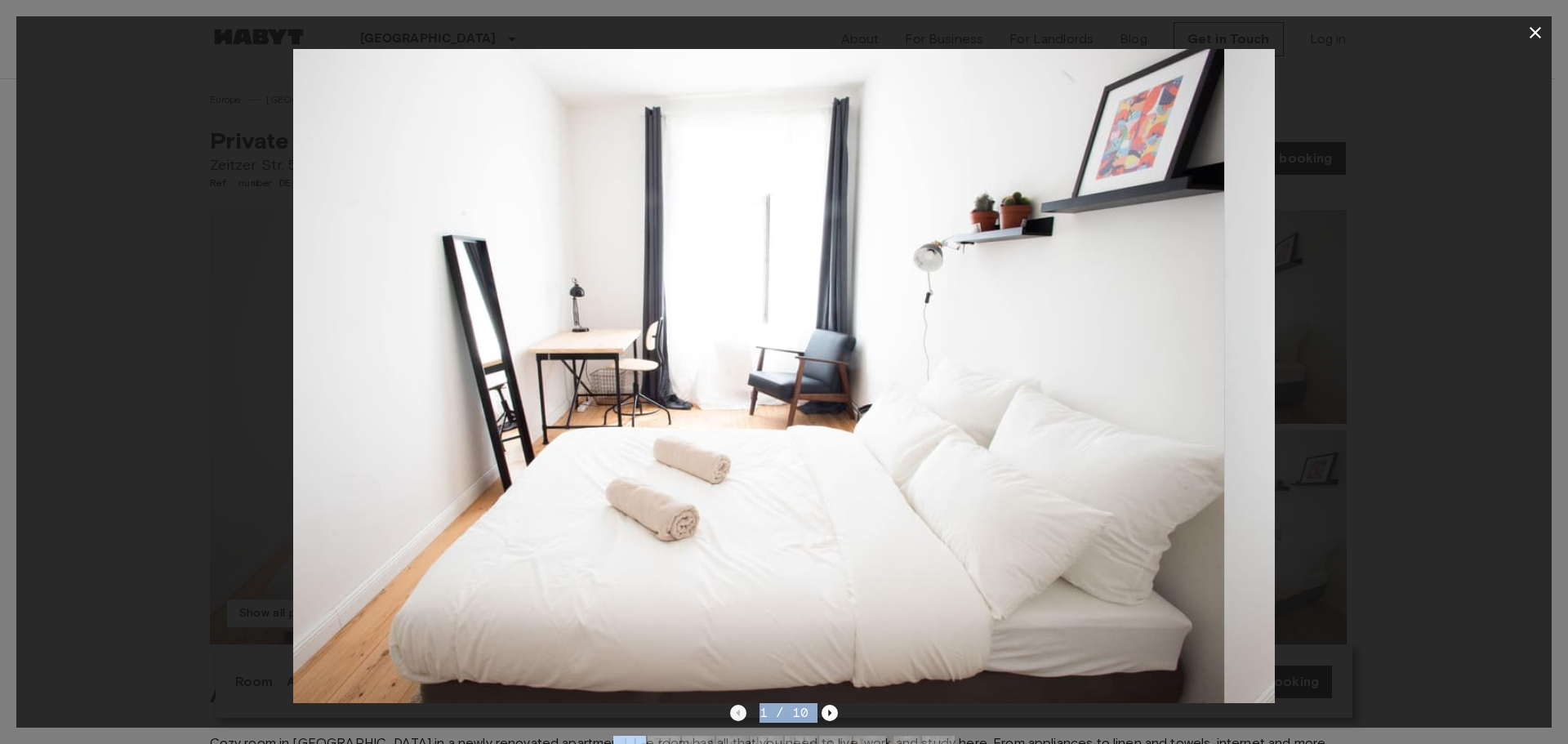
click at [733, 713] on div "1 / 10" at bounding box center [784, 713] width 108 height 19
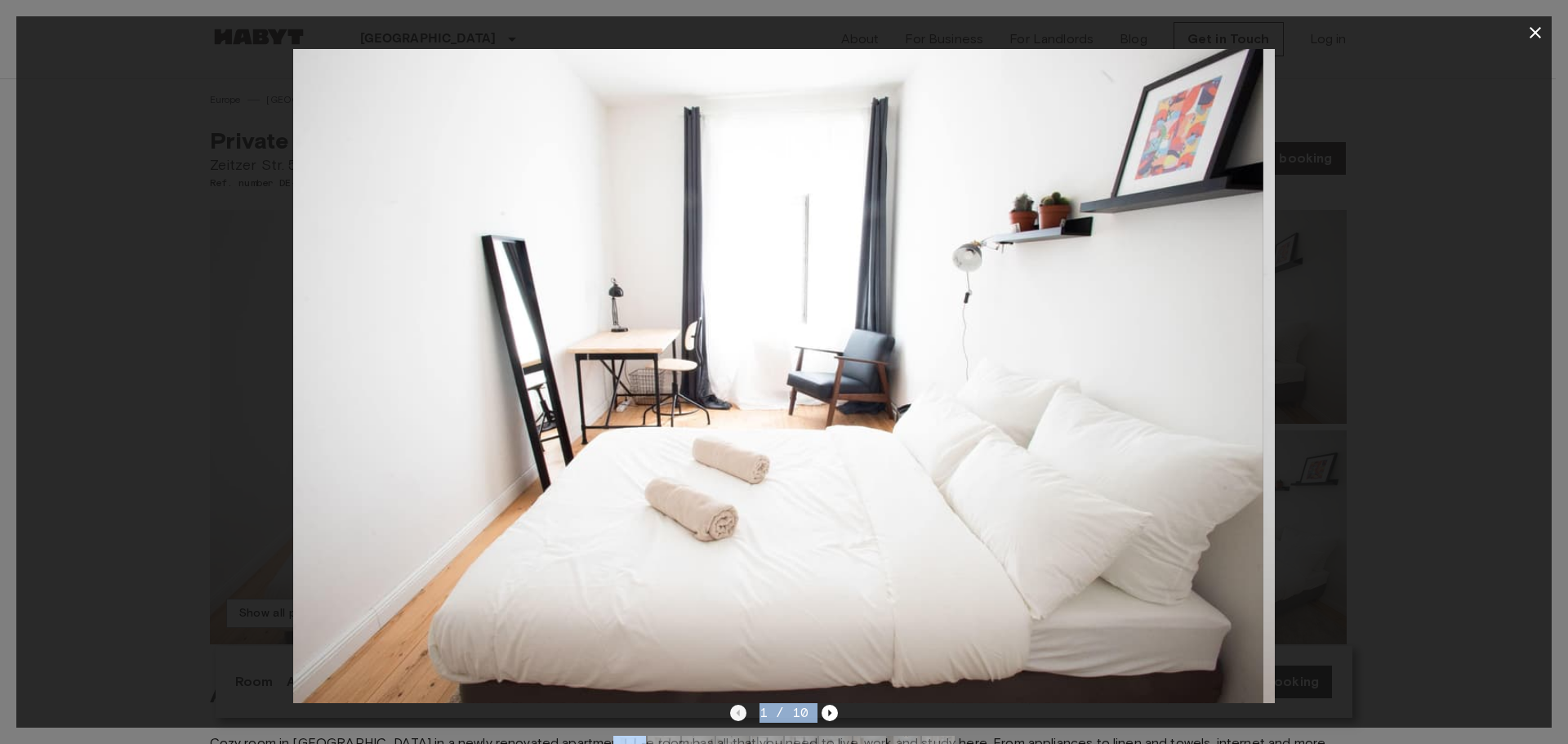
click at [733, 713] on div "1 / 10" at bounding box center [784, 713] width 108 height 19
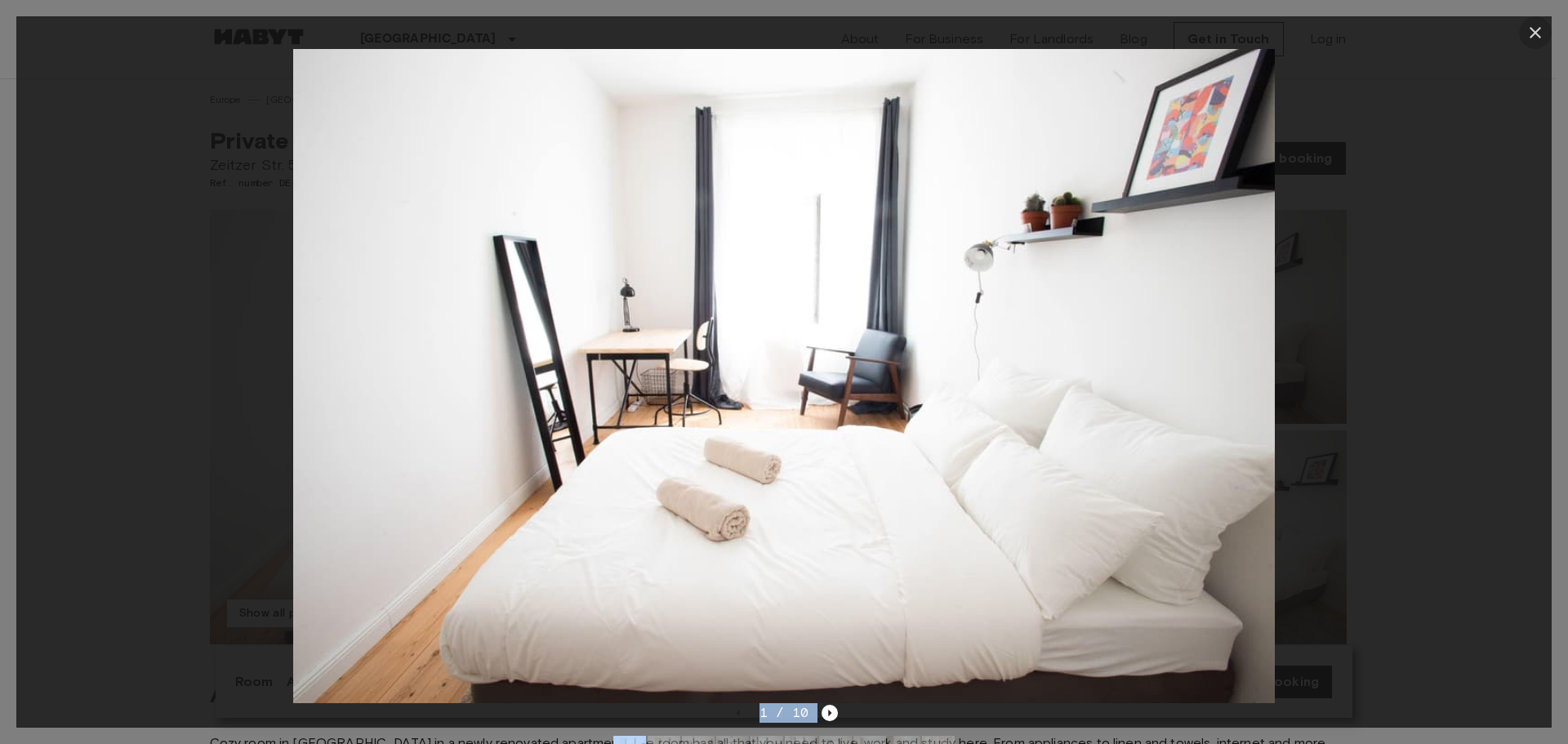
click at [1526, 24] on icon "button" at bounding box center [1535, 32] width 19 height 19
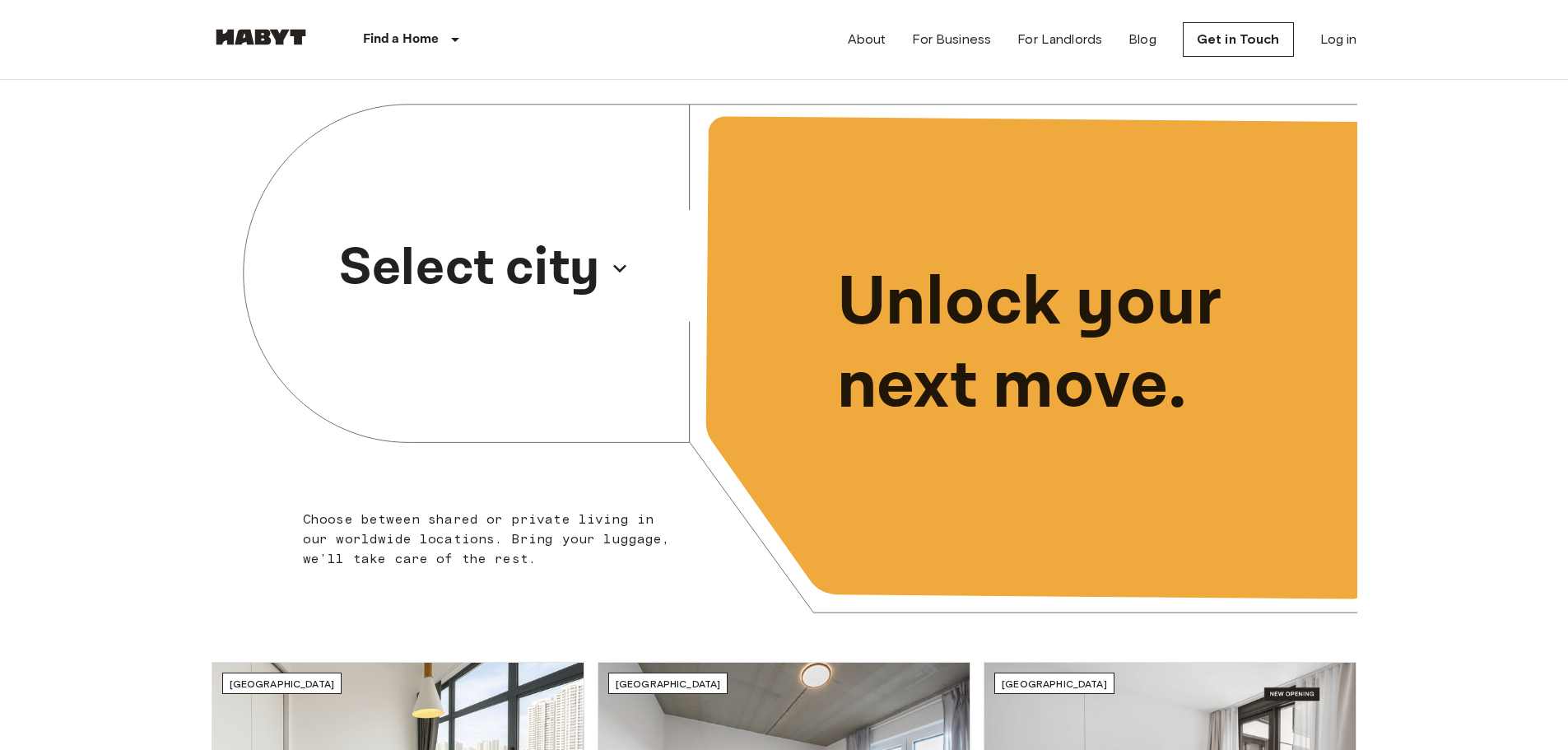
click at [571, 273] on p "Select city" at bounding box center [470, 268] width 261 height 79
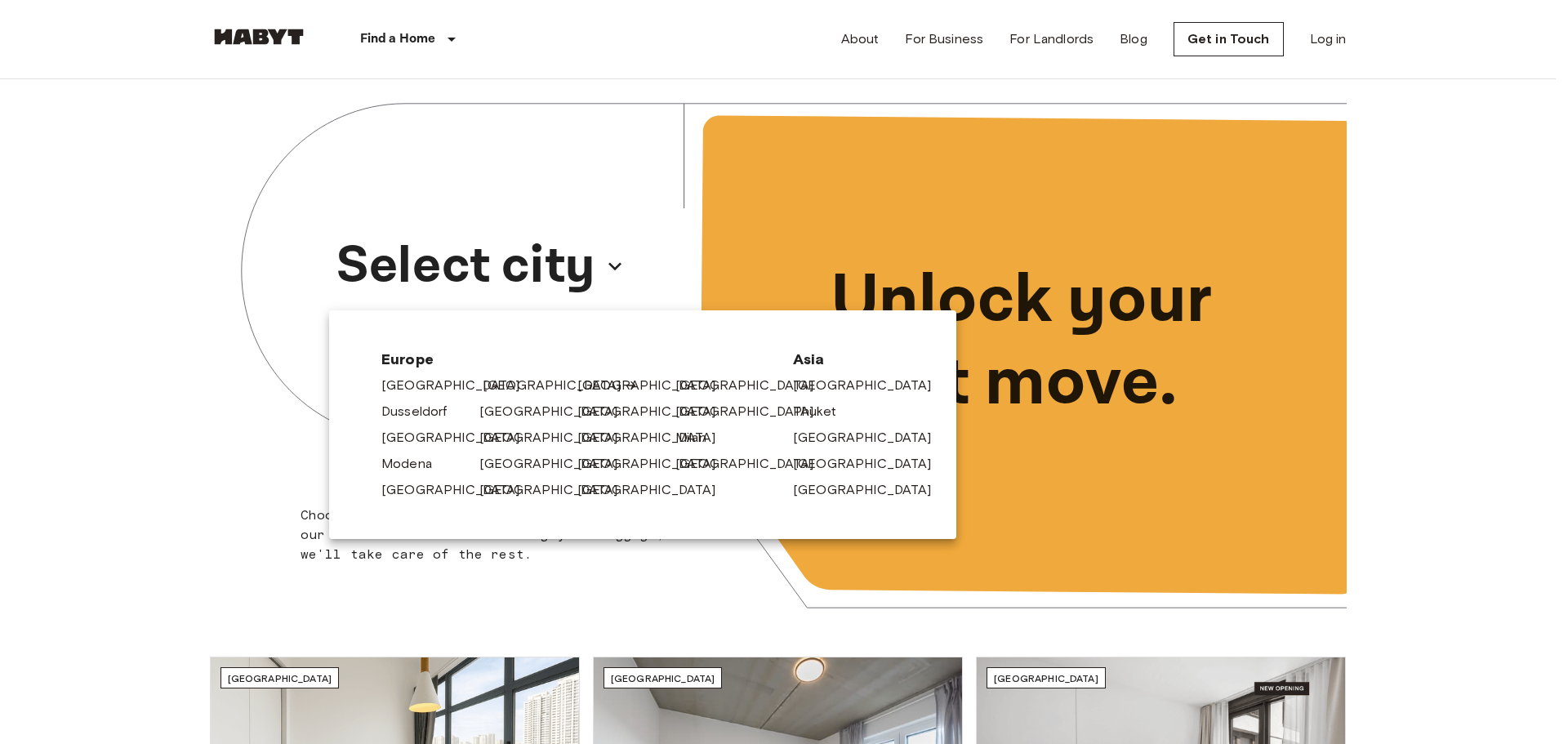
click at [508, 378] on link "[GEOGRAPHIC_DATA]" at bounding box center [560, 385] width 156 height 19
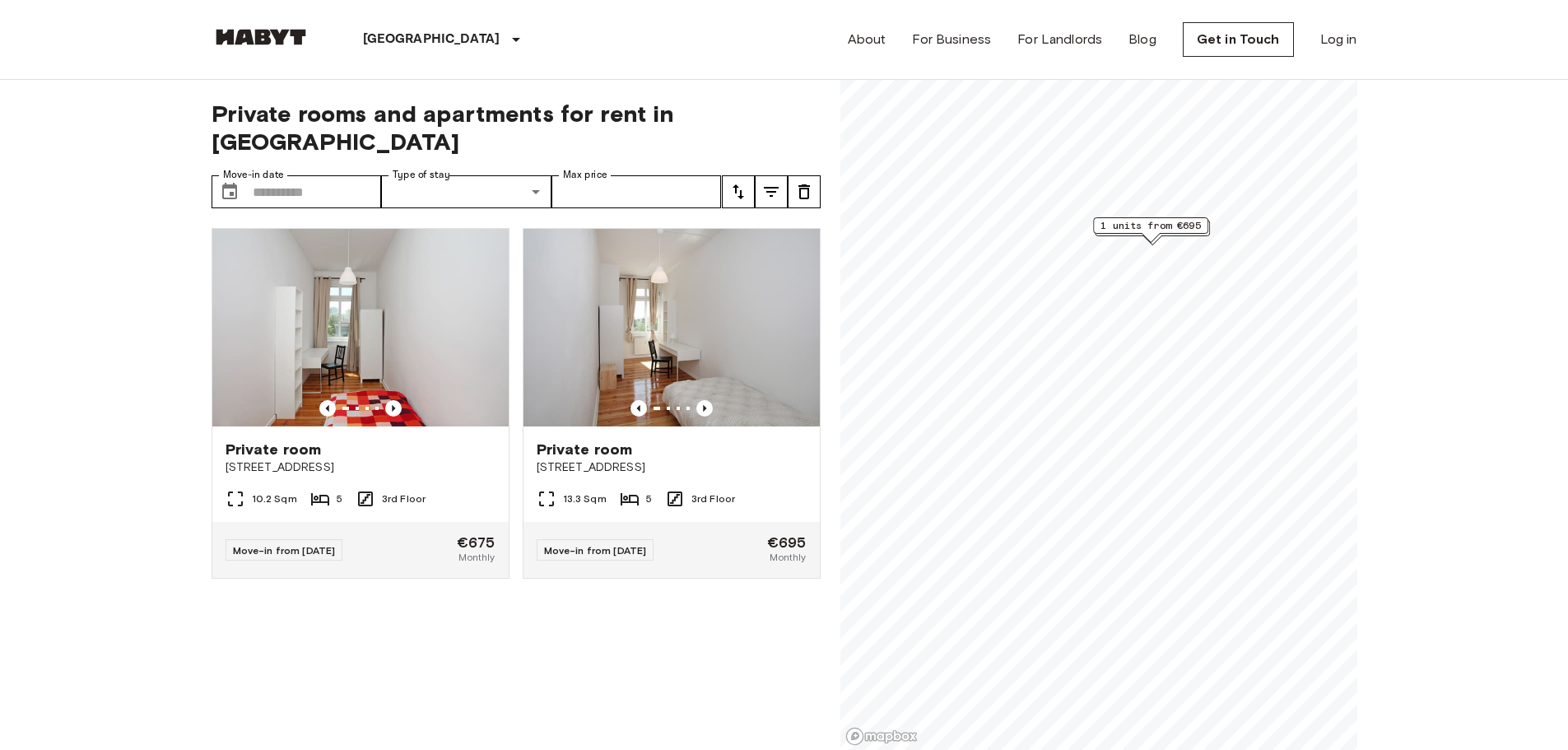
click at [1176, 226] on span "1 units from €695" at bounding box center [1151, 226] width 101 height 15
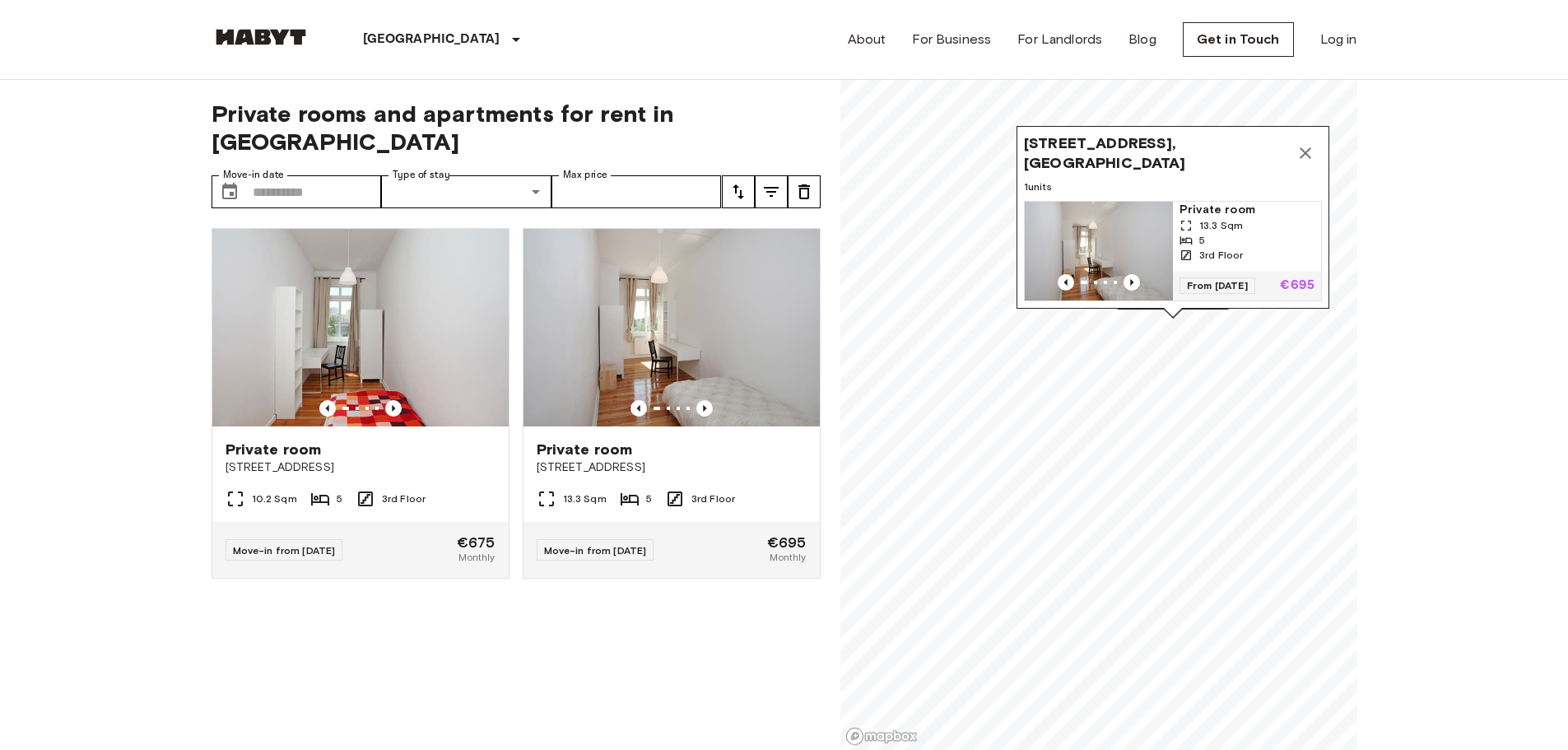
click at [1305, 144] on icon "Map marker" at bounding box center [1305, 153] width 20 height 20
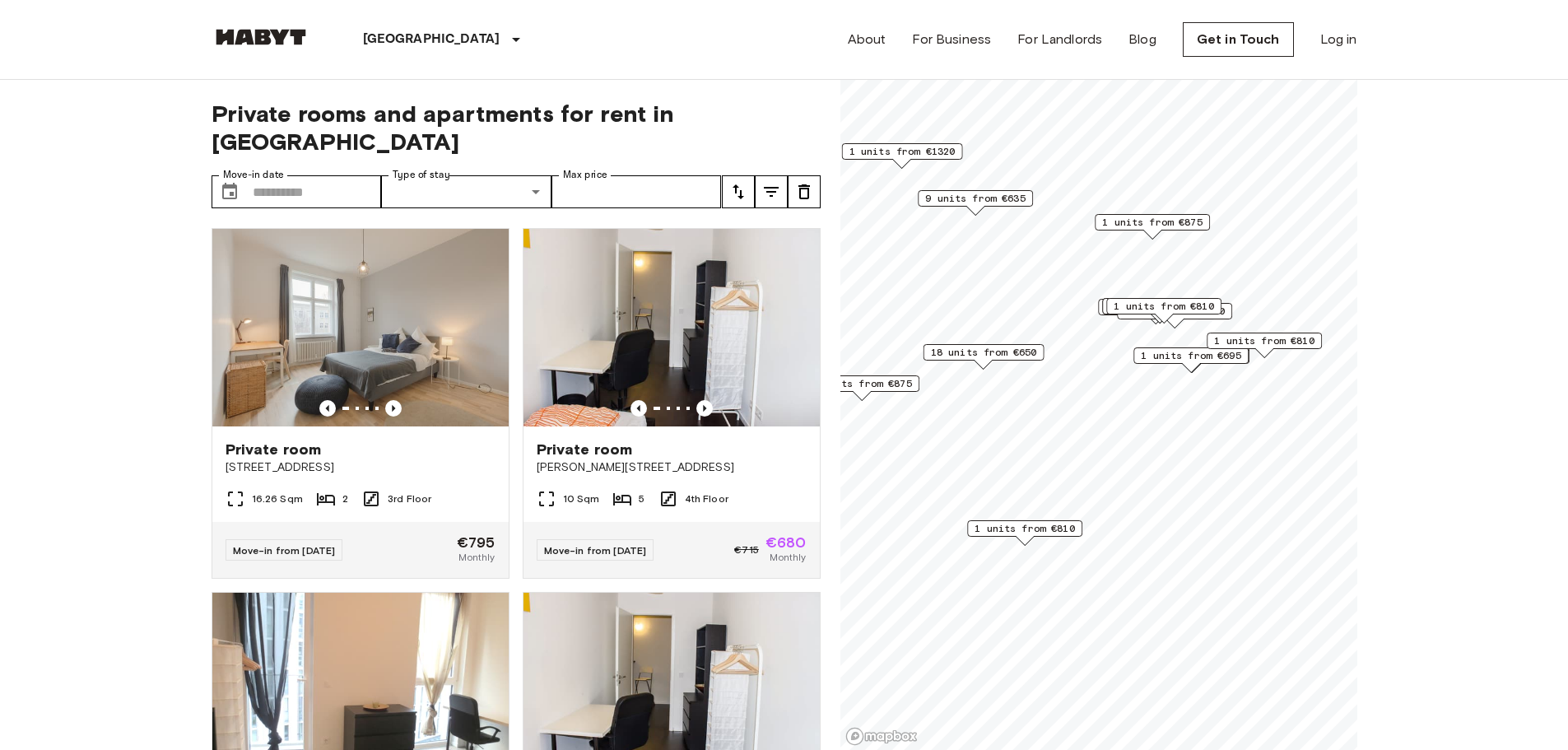
click at [1283, 346] on span "1 units from €810" at bounding box center [1265, 340] width 101 height 15
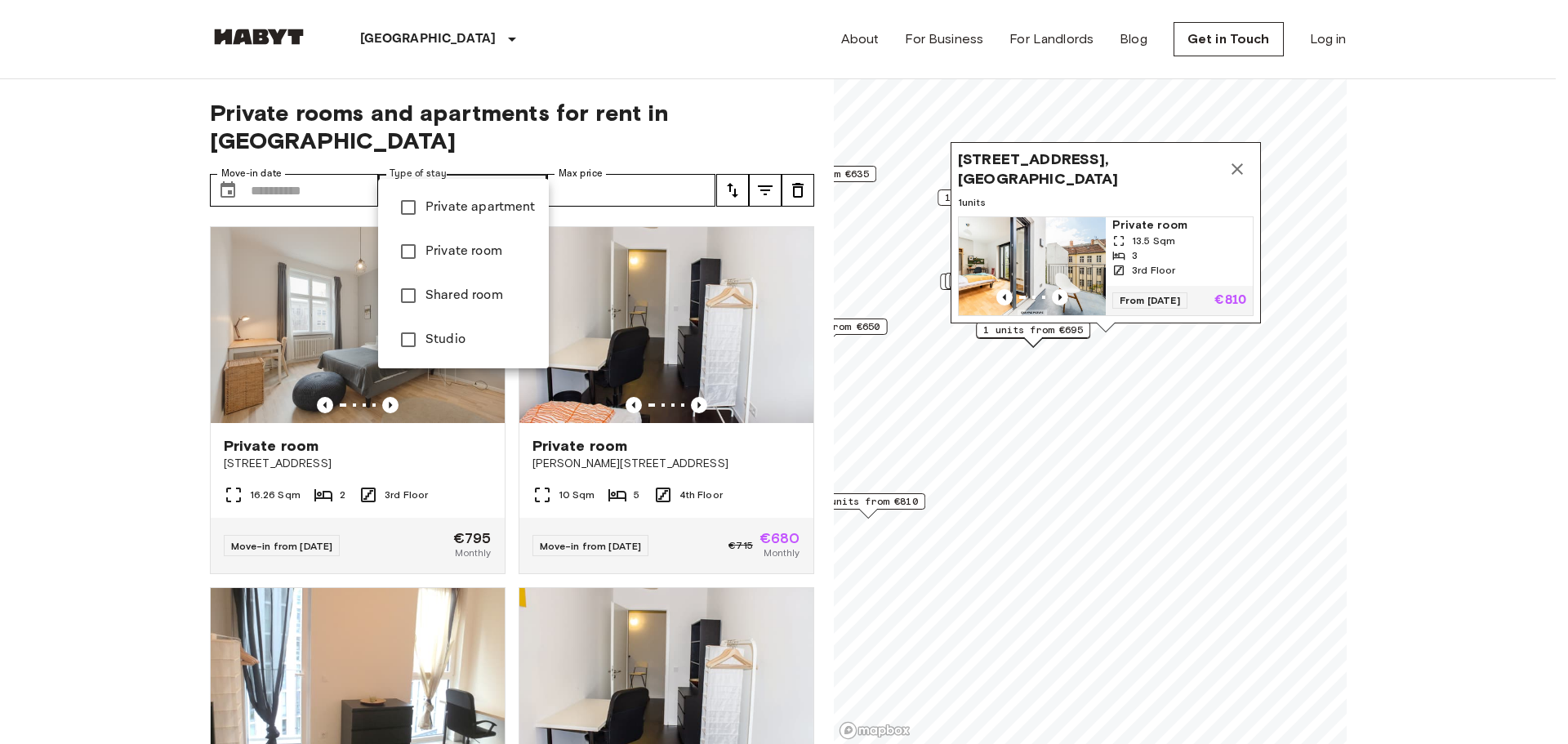
click at [502, 205] on span "Private apartment" at bounding box center [480, 207] width 110 height 19
type input "**********"
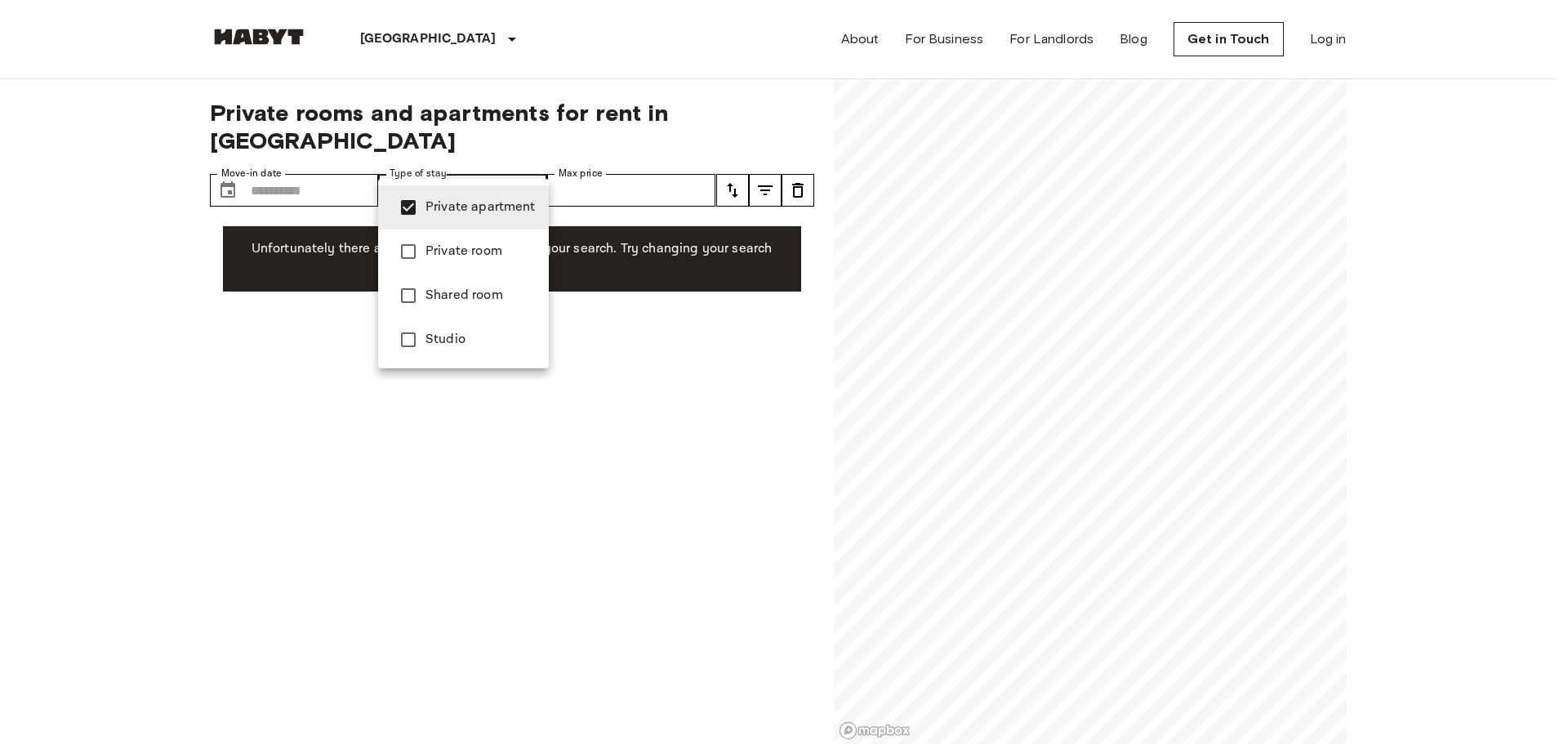
click at [966, 358] on div at bounding box center [784, 372] width 1568 height 744
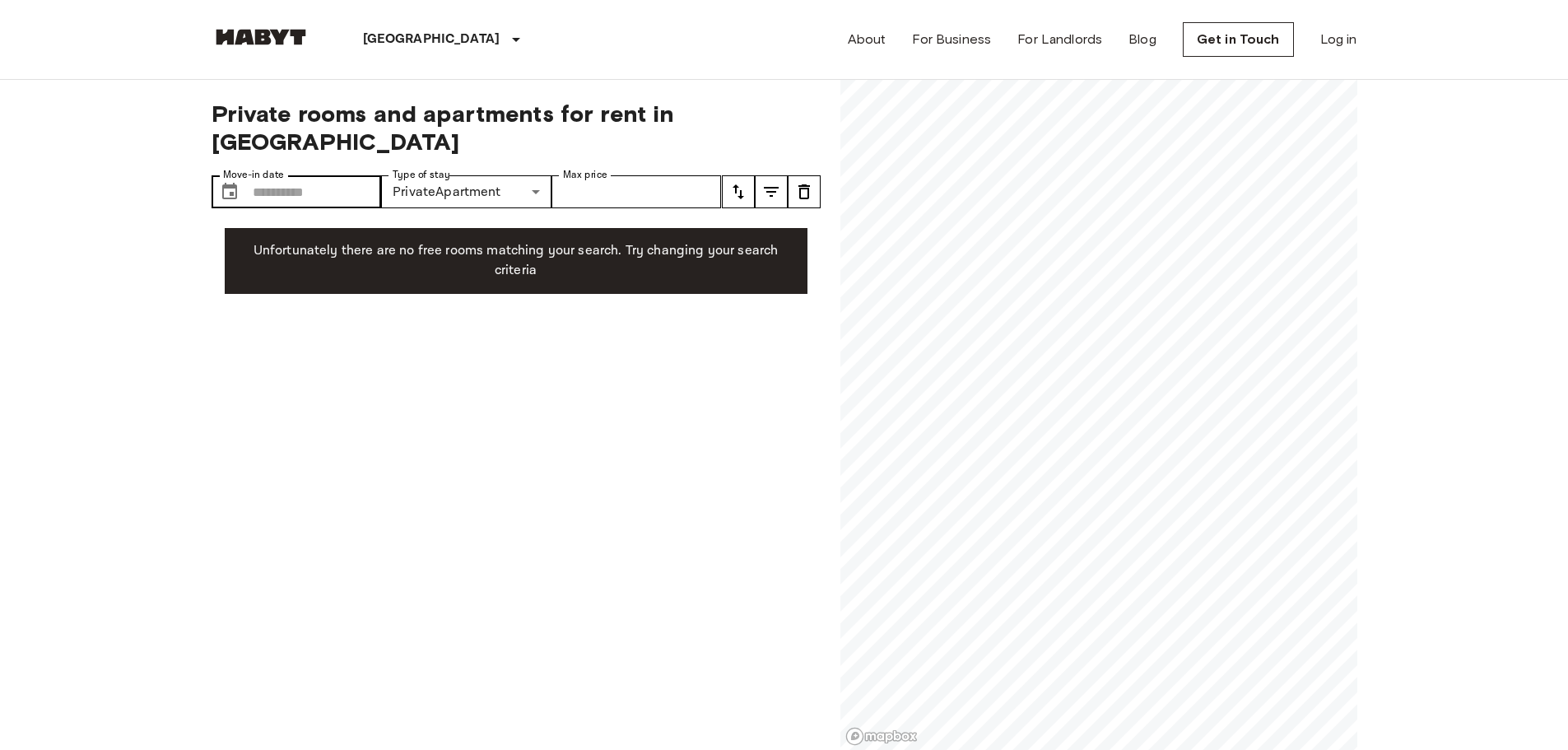
click at [270, 168] on label "Move-in date" at bounding box center [253, 174] width 61 height 14
click at [270, 175] on input "Move-in date" at bounding box center [317, 191] width 130 height 33
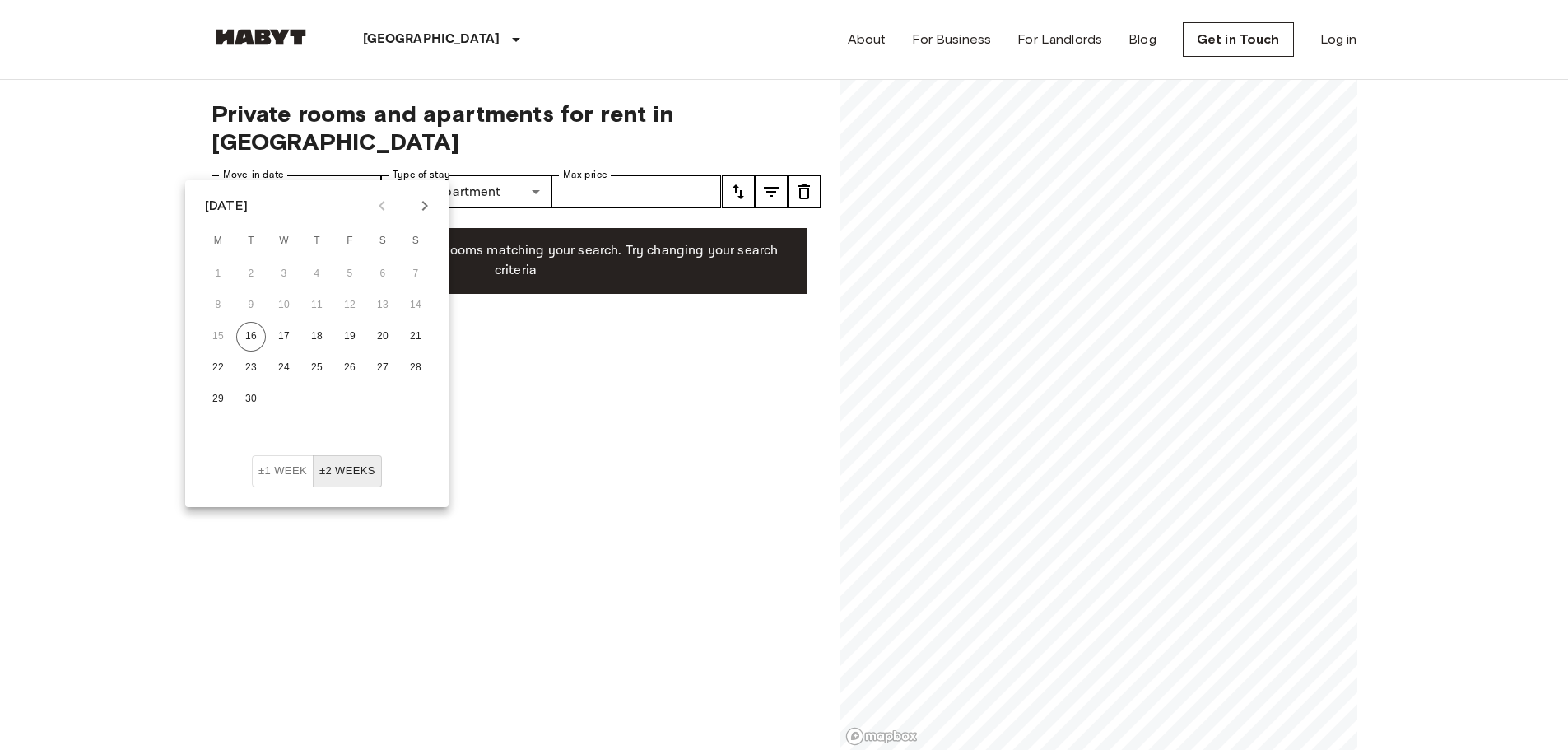
click at [423, 203] on icon "Next month" at bounding box center [424, 205] width 20 height 20
click at [424, 203] on icon "Next month" at bounding box center [425, 205] width 6 height 10
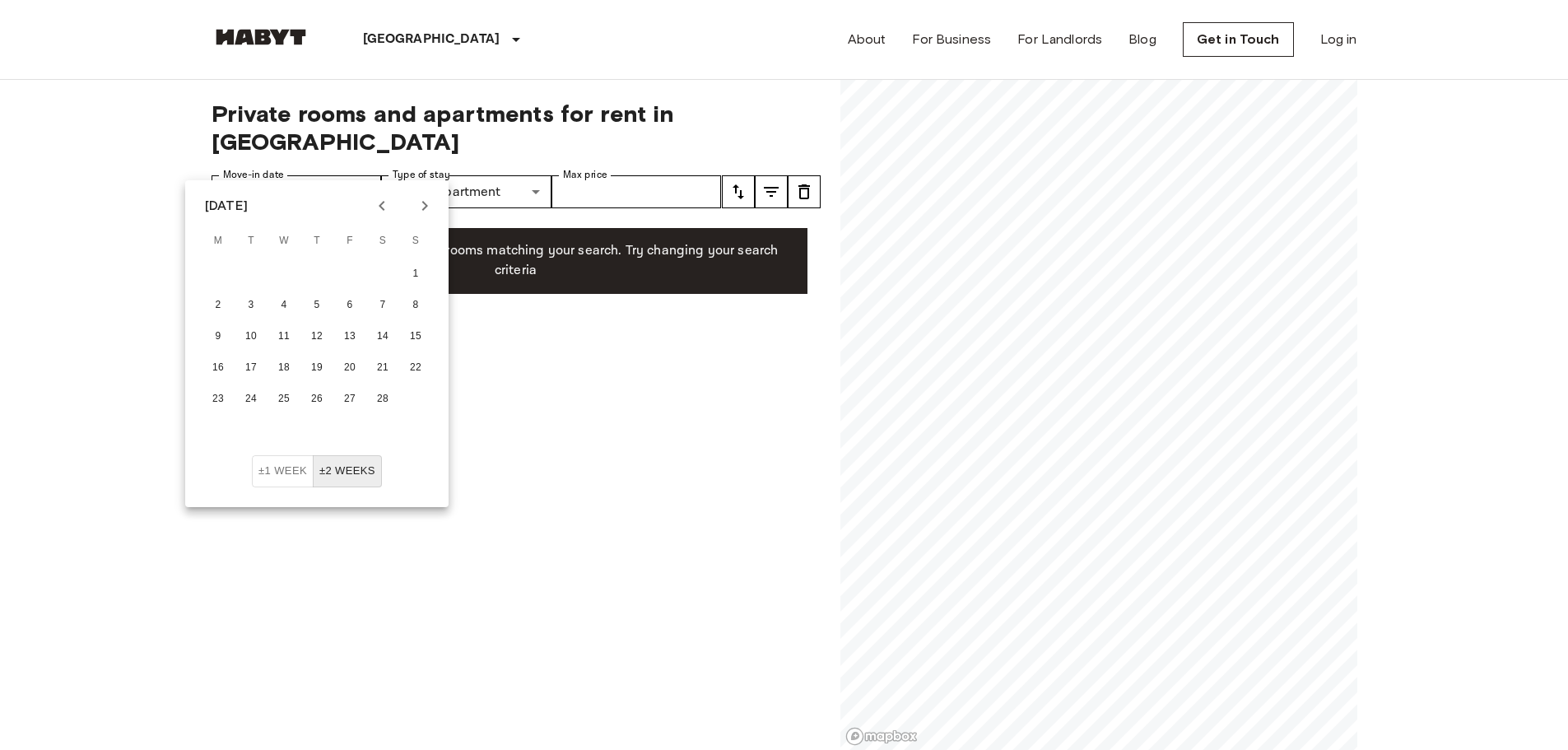
click at [425, 211] on icon "Next month" at bounding box center [424, 205] width 20 height 20
click at [414, 273] on button "1" at bounding box center [416, 274] width 30 height 30
type input "**********"
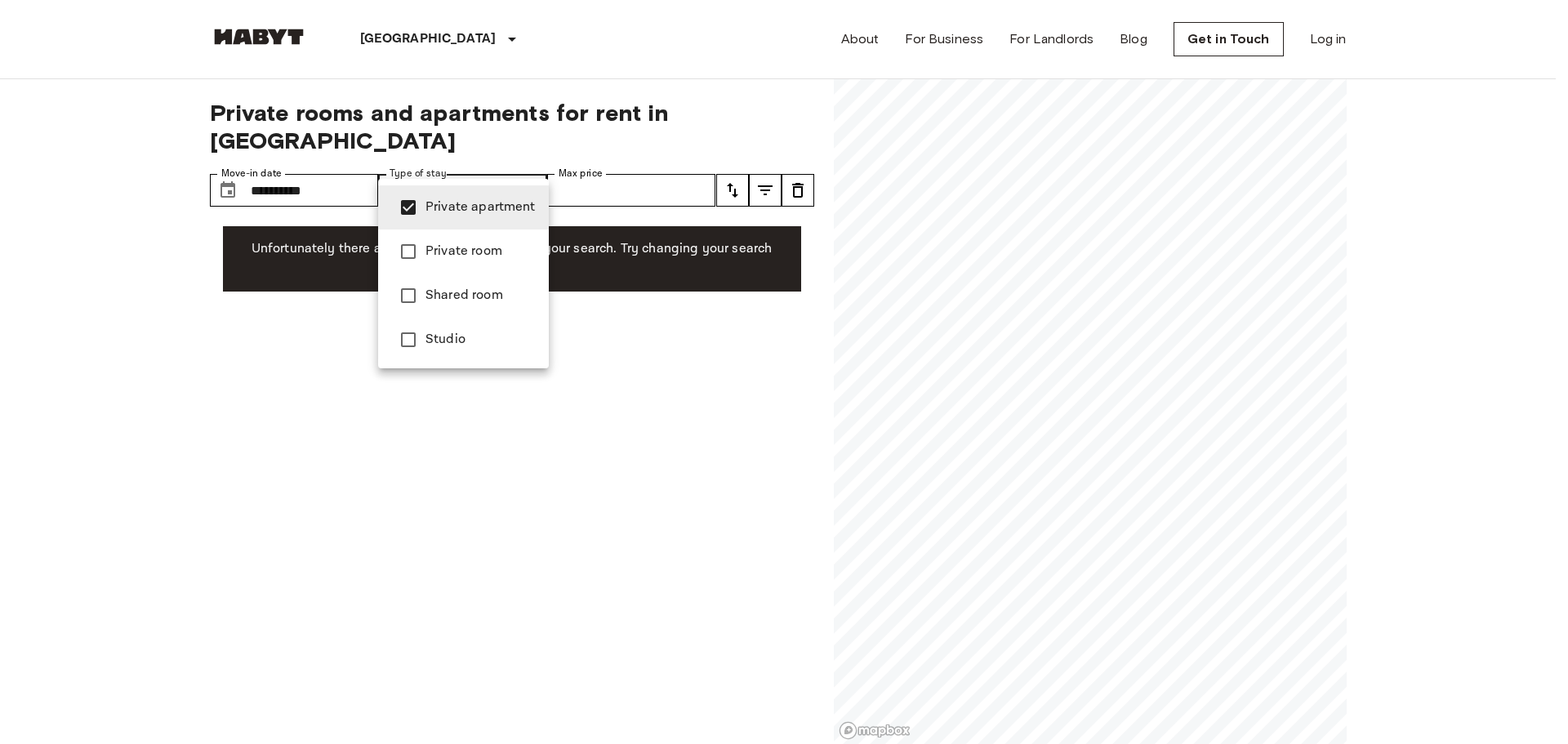
click at [472, 344] on span "Studio" at bounding box center [480, 339] width 110 height 19
click at [458, 216] on span "Private apartment" at bounding box center [480, 207] width 110 height 19
type input "******"
click at [1110, 422] on div at bounding box center [784, 372] width 1568 height 744
